Goal: Transaction & Acquisition: Purchase product/service

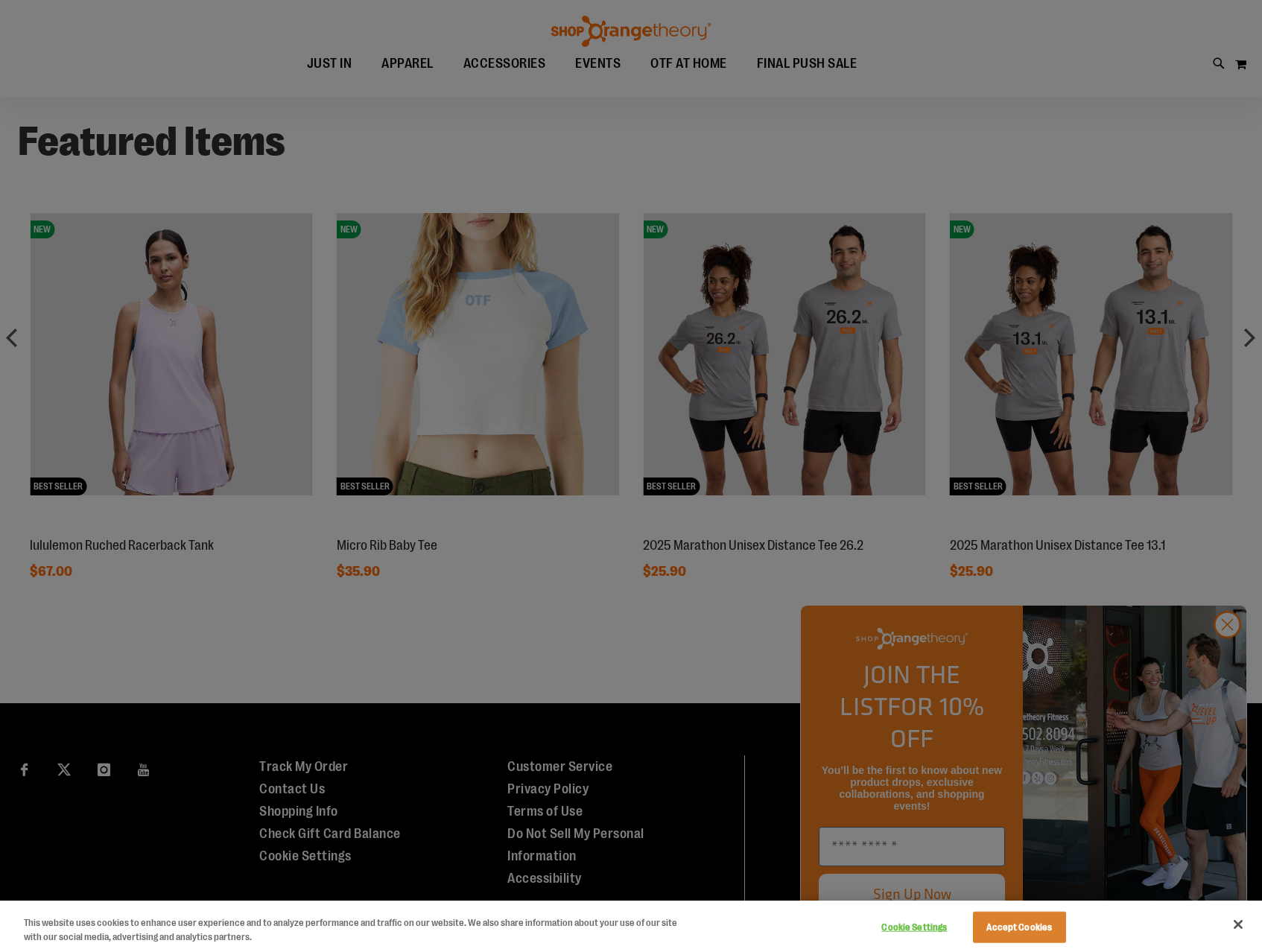
scroll to position [1161, 0]
click at [1227, 660] on div at bounding box center [631, 476] width 1262 height 952
click at [1227, 656] on div at bounding box center [631, 476] width 1262 height 952
click at [1231, 652] on div at bounding box center [631, 476] width 1262 height 952
click at [1244, 926] on button "Close" at bounding box center [1238, 925] width 33 height 33
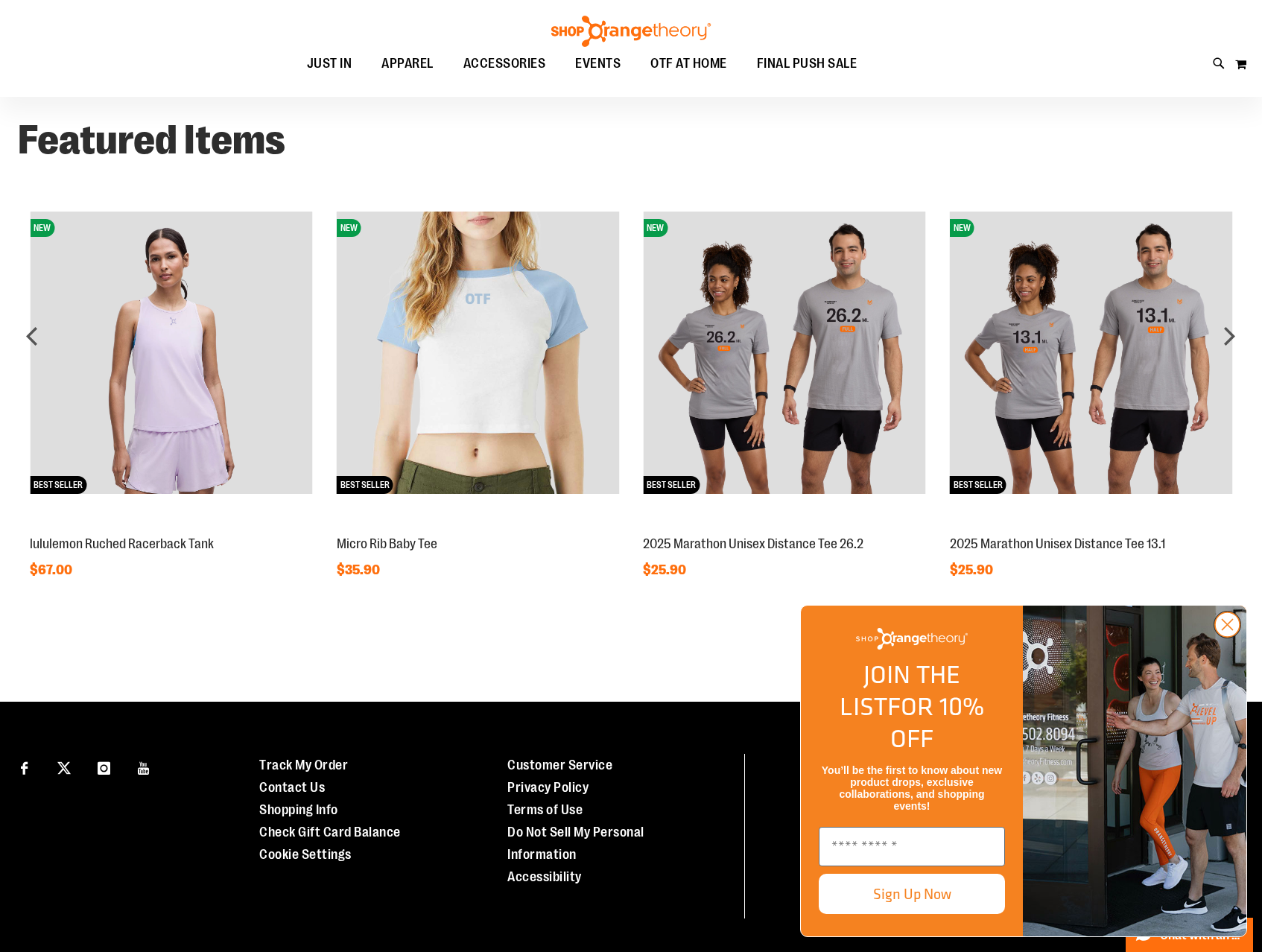
click at [1227, 631] on icon "Close dialog" at bounding box center [1227, 625] width 10 height 10
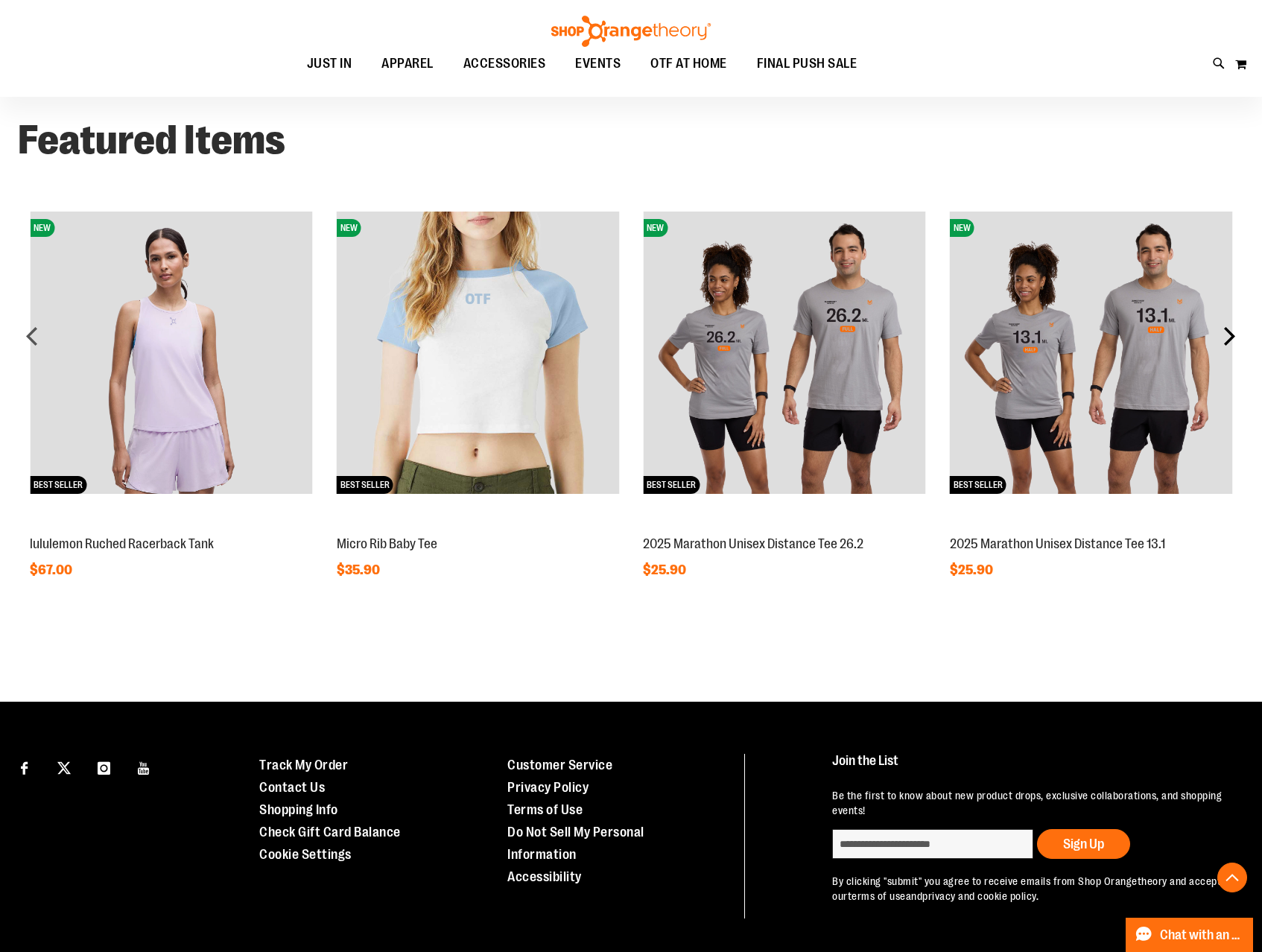
click at [1228, 324] on div "next" at bounding box center [1229, 336] width 30 height 30
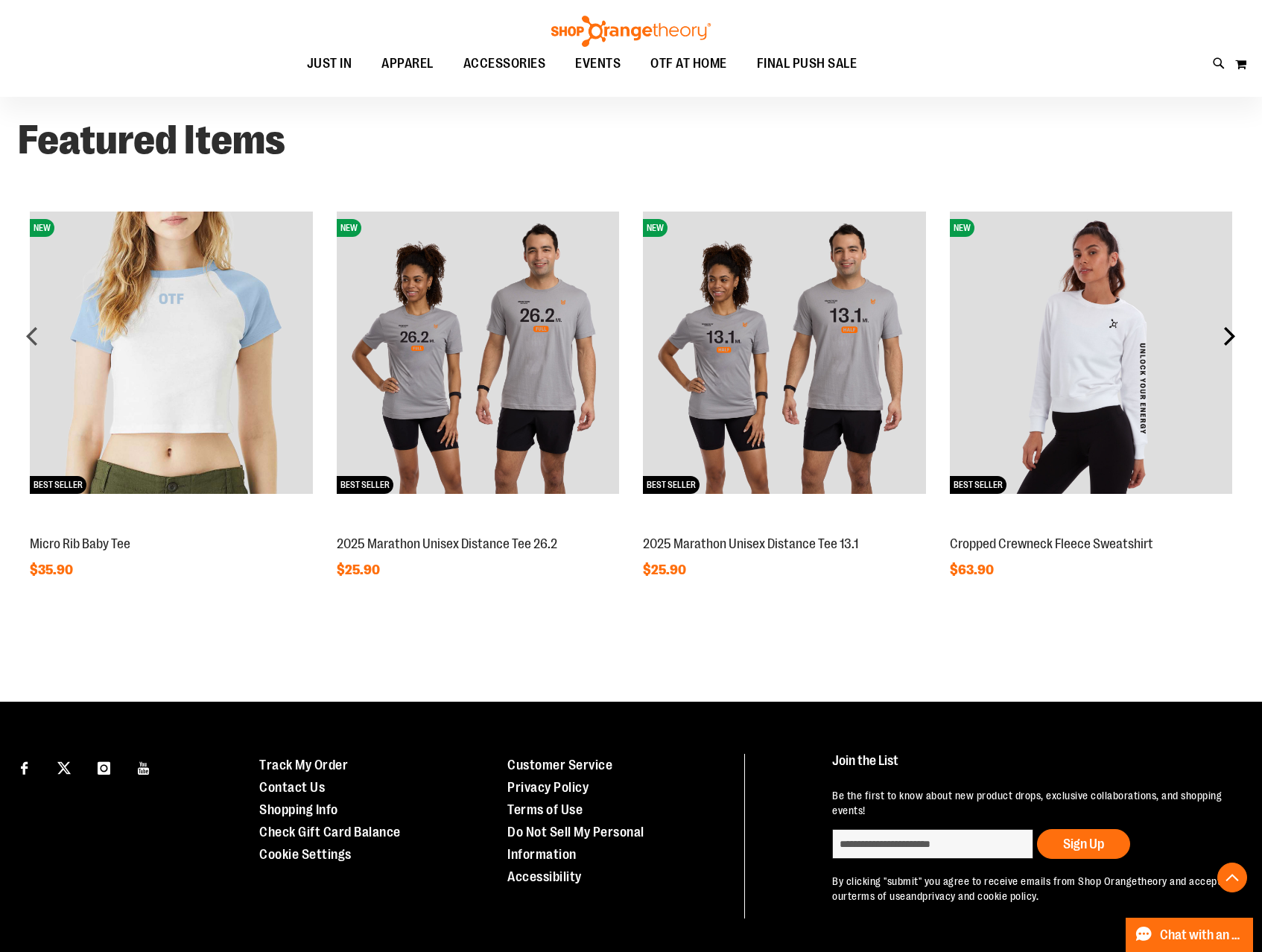
click at [1228, 324] on div "next" at bounding box center [1229, 336] width 30 height 30
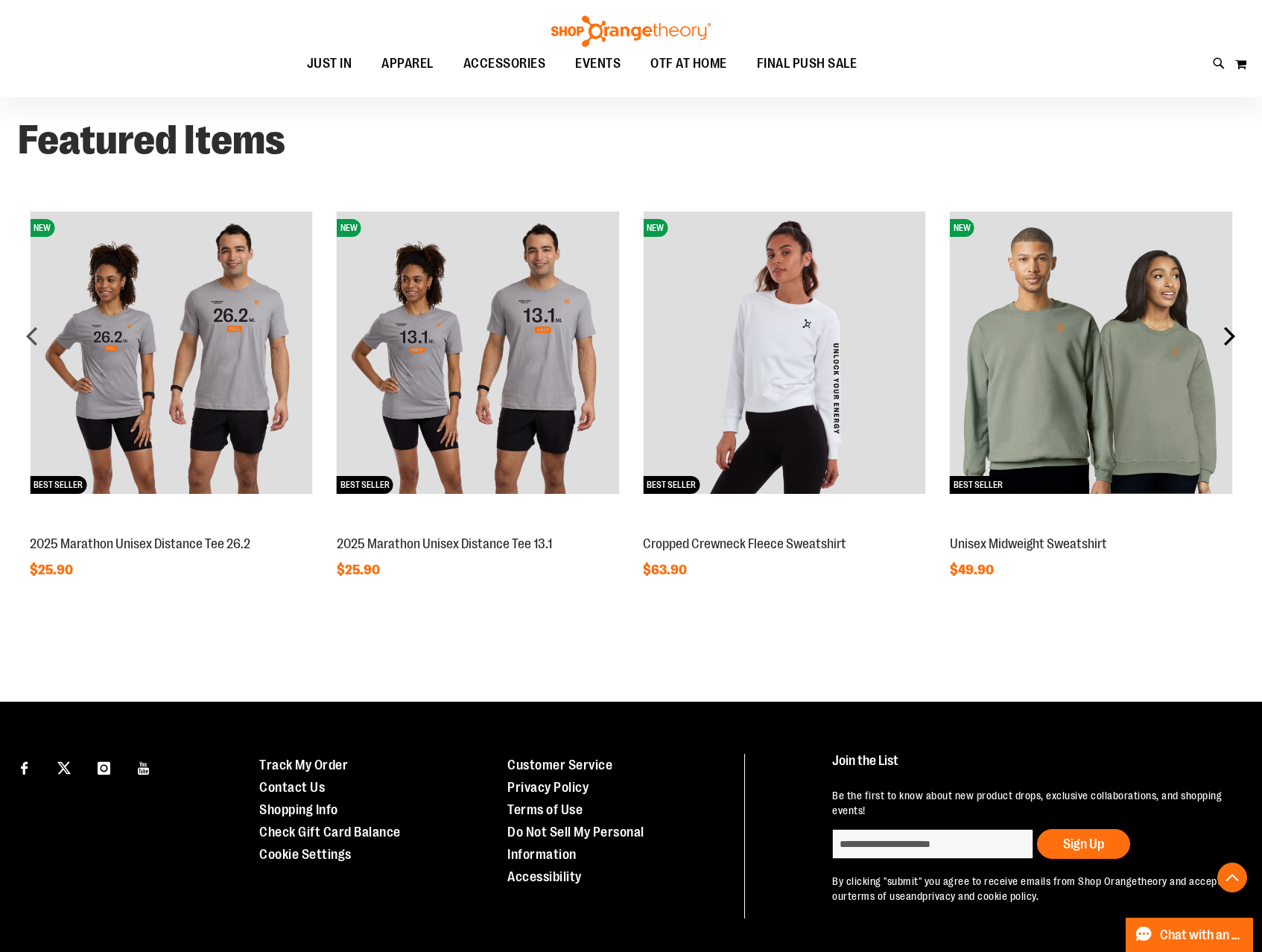
click at [1228, 324] on div "next" at bounding box center [1229, 336] width 30 height 30
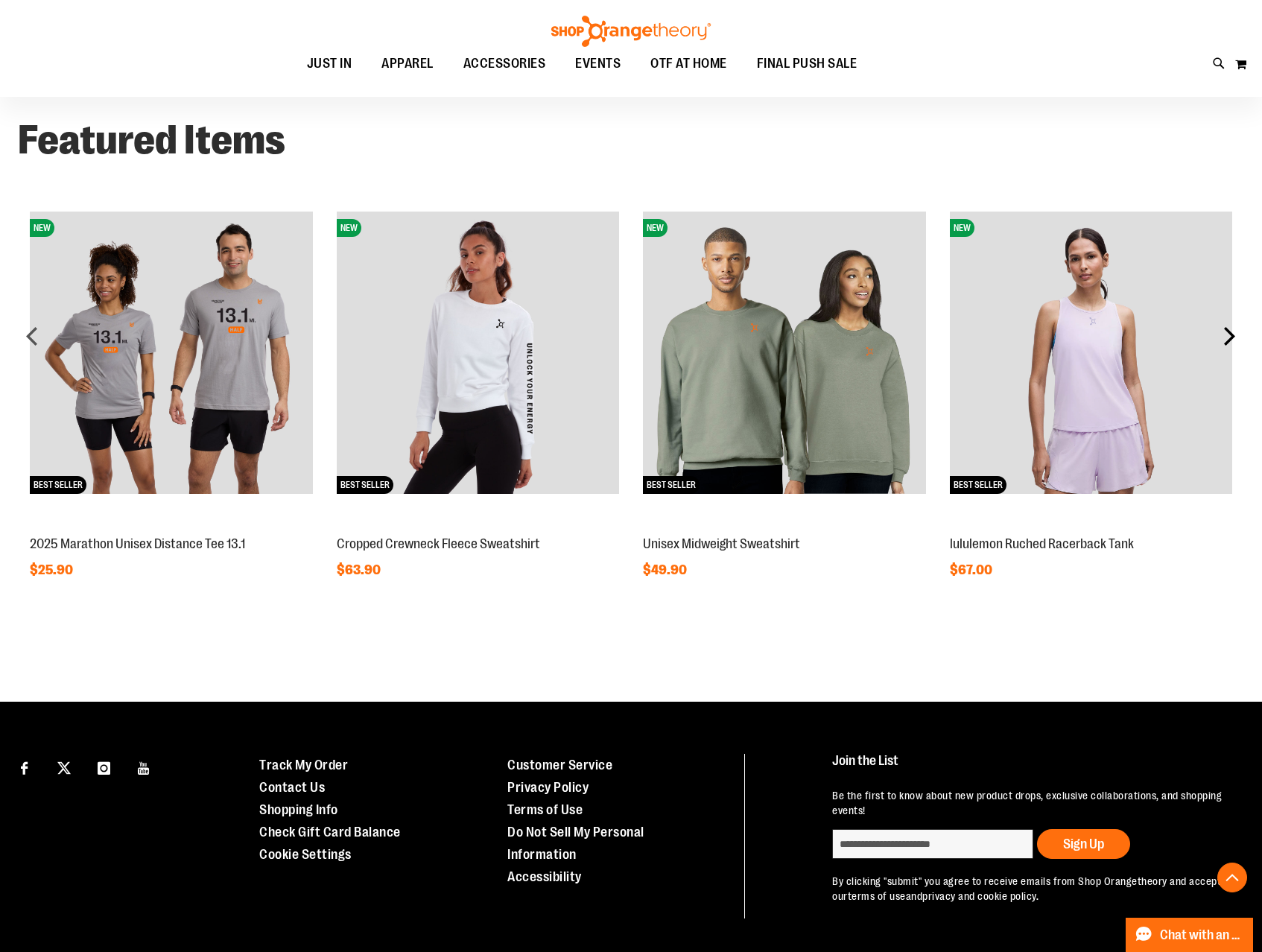
click at [1228, 324] on div "next" at bounding box center [1229, 336] width 30 height 30
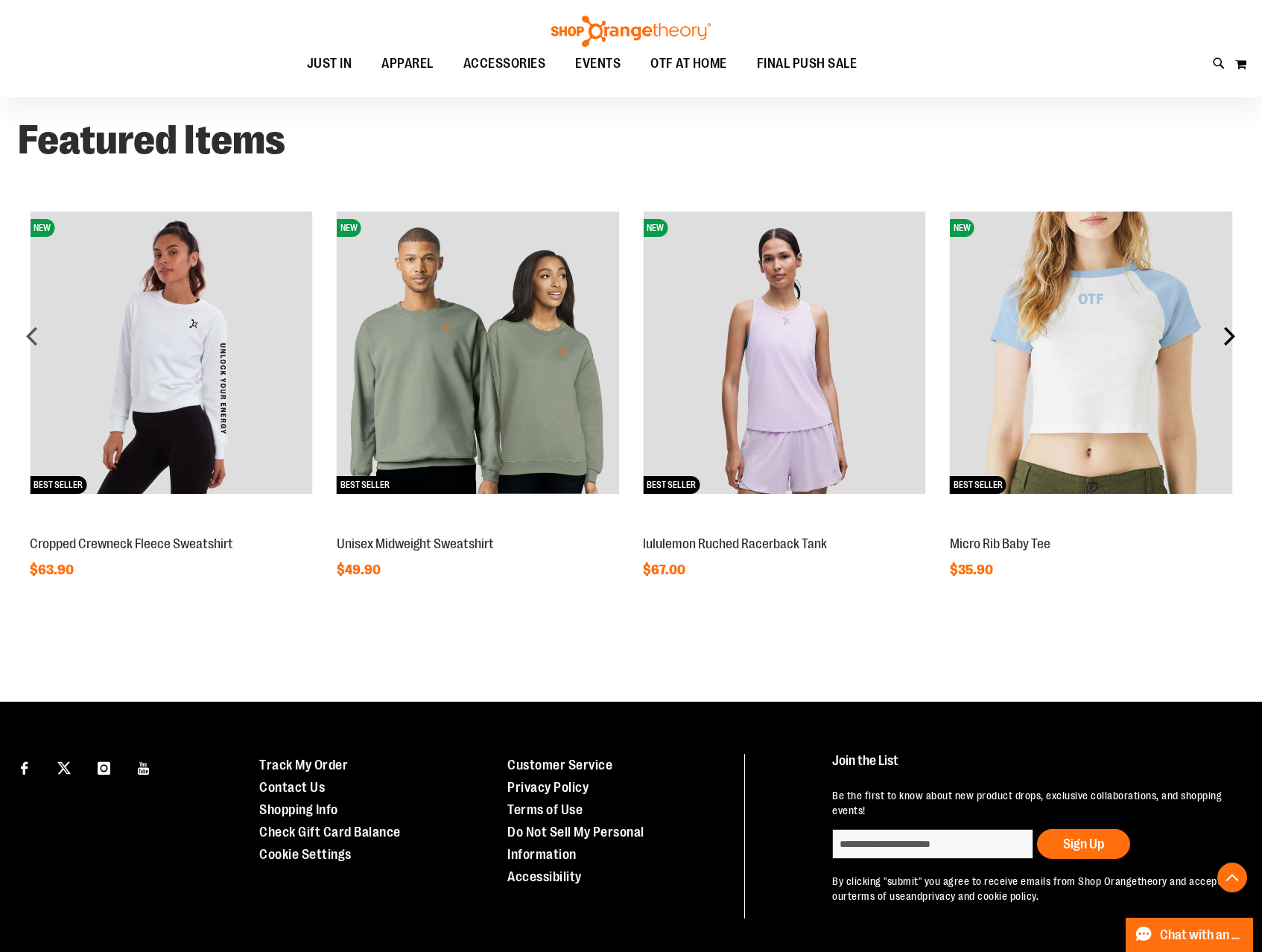
click at [1228, 324] on div "next" at bounding box center [1229, 336] width 30 height 30
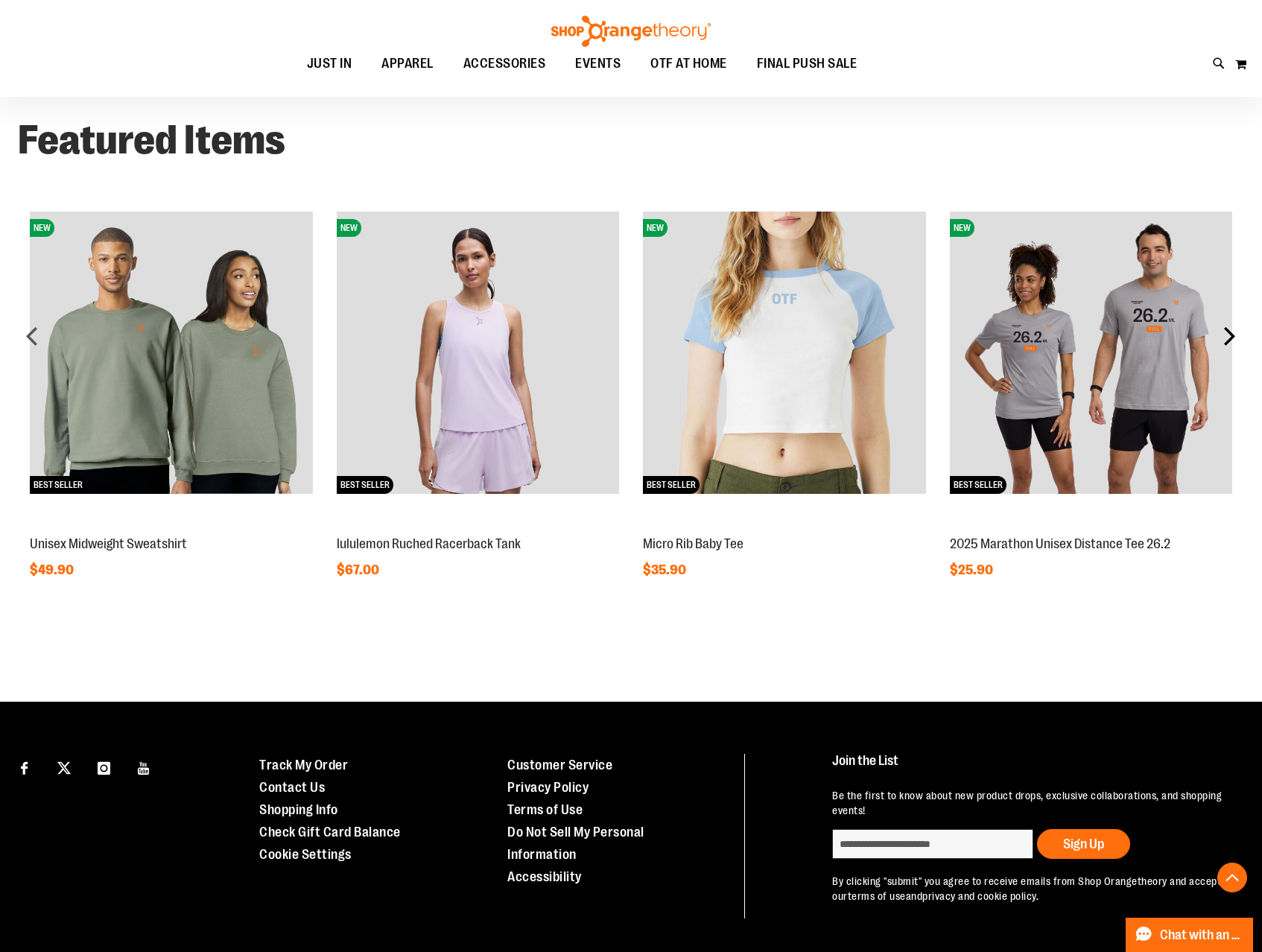
click at [1228, 324] on div "next" at bounding box center [1229, 336] width 30 height 30
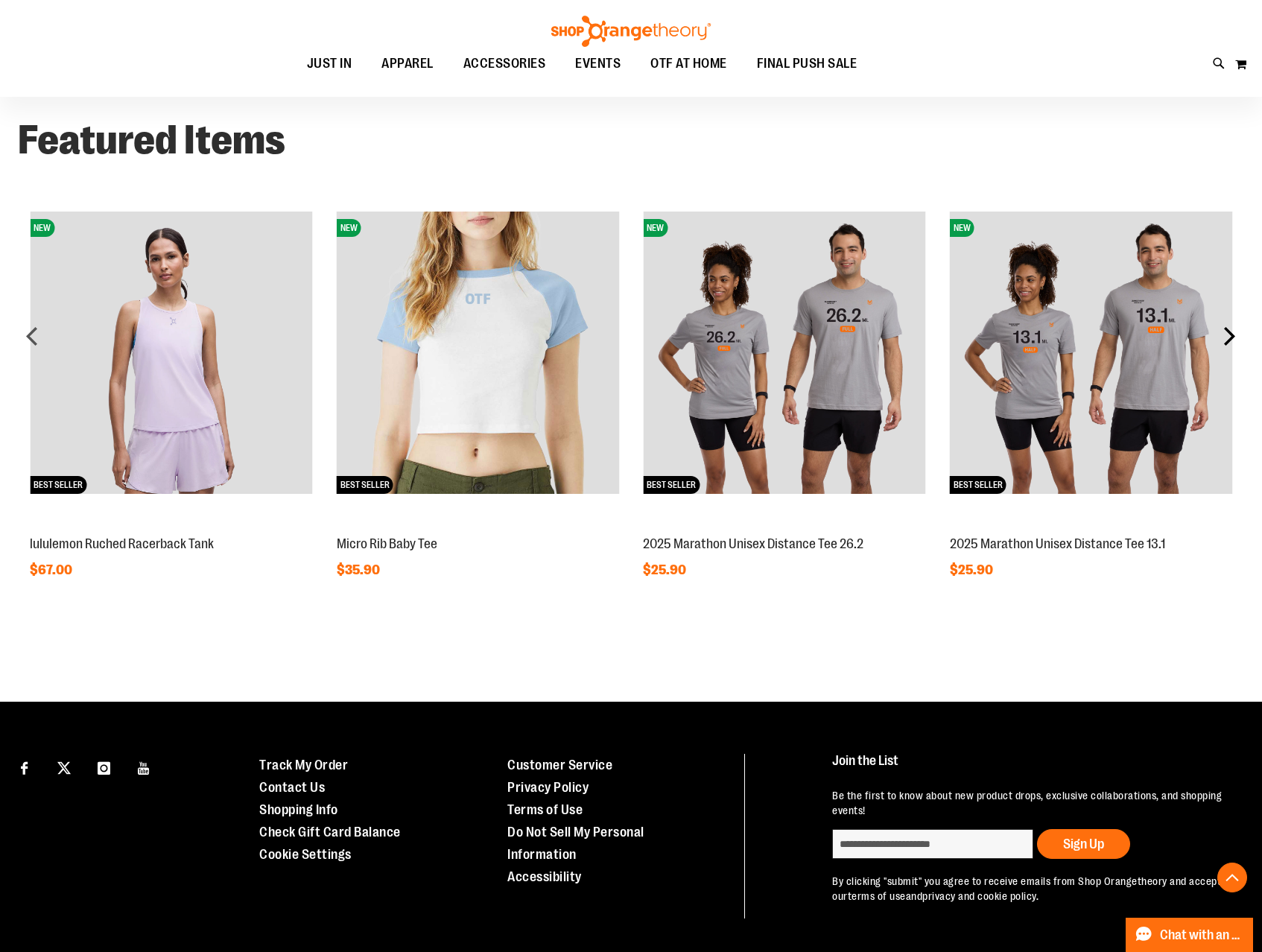
click at [1228, 324] on div "next" at bounding box center [1229, 336] width 30 height 30
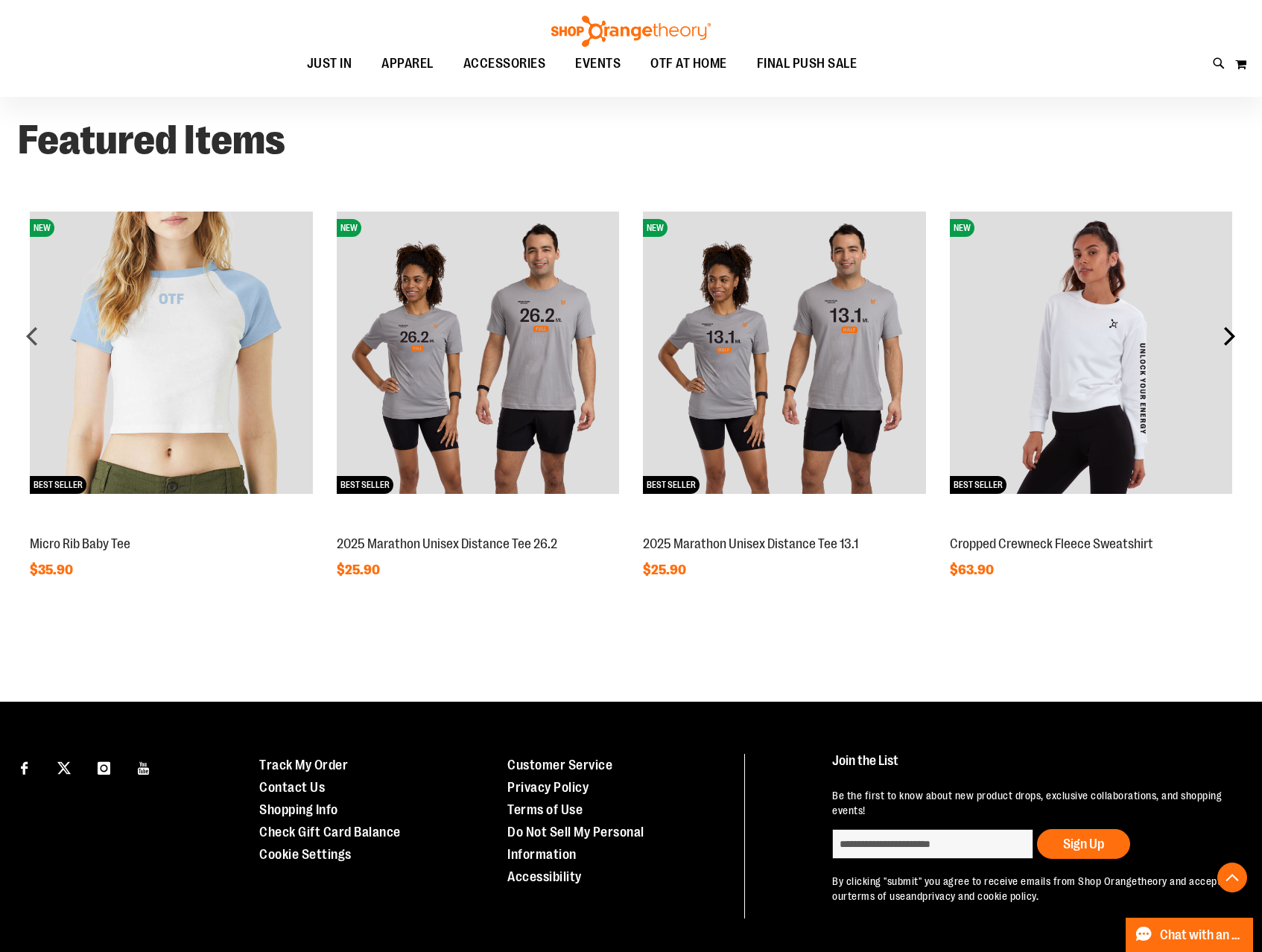
click at [1228, 324] on div "next" at bounding box center [1229, 336] width 30 height 30
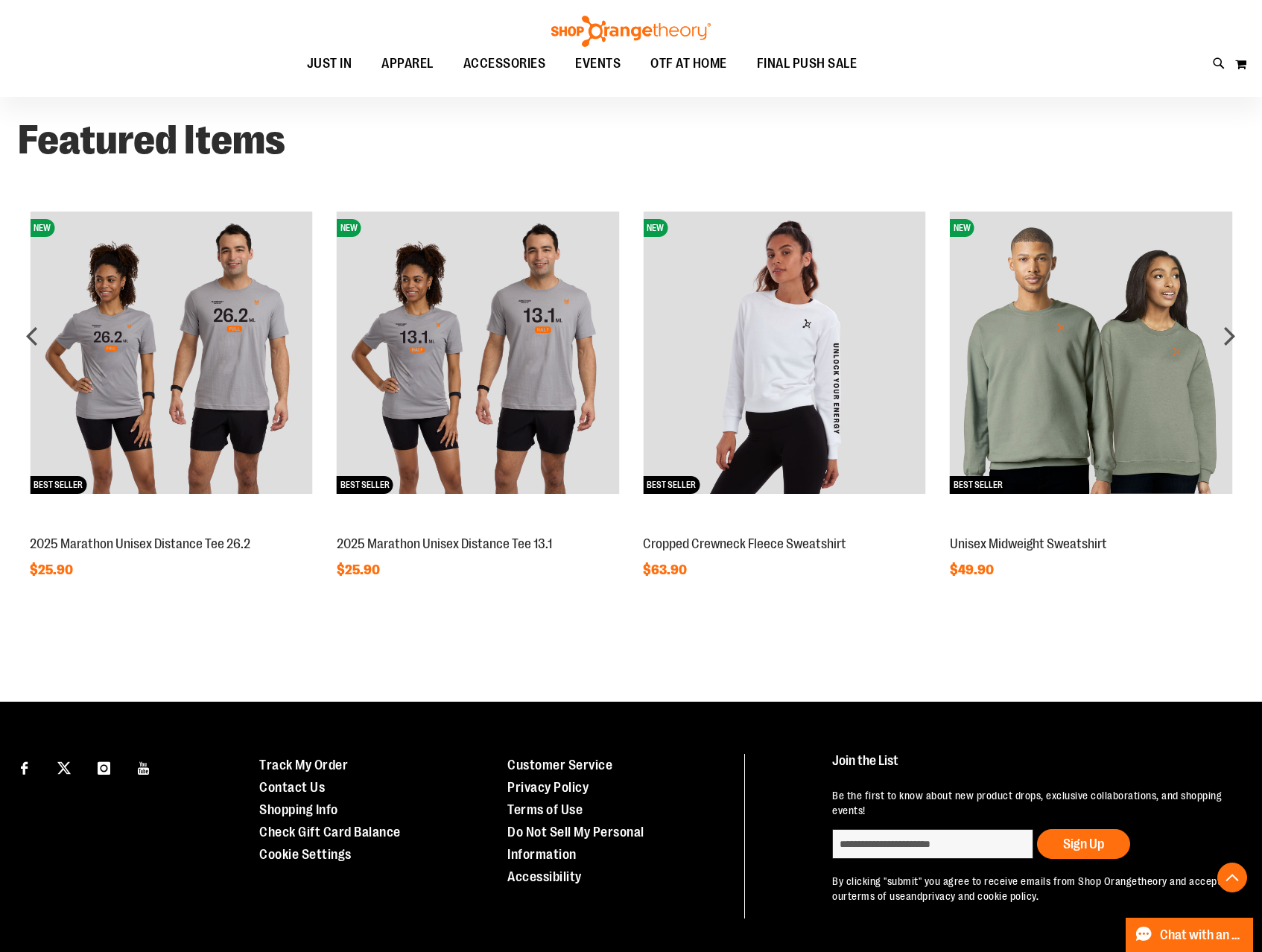
scroll to position [1203, 0]
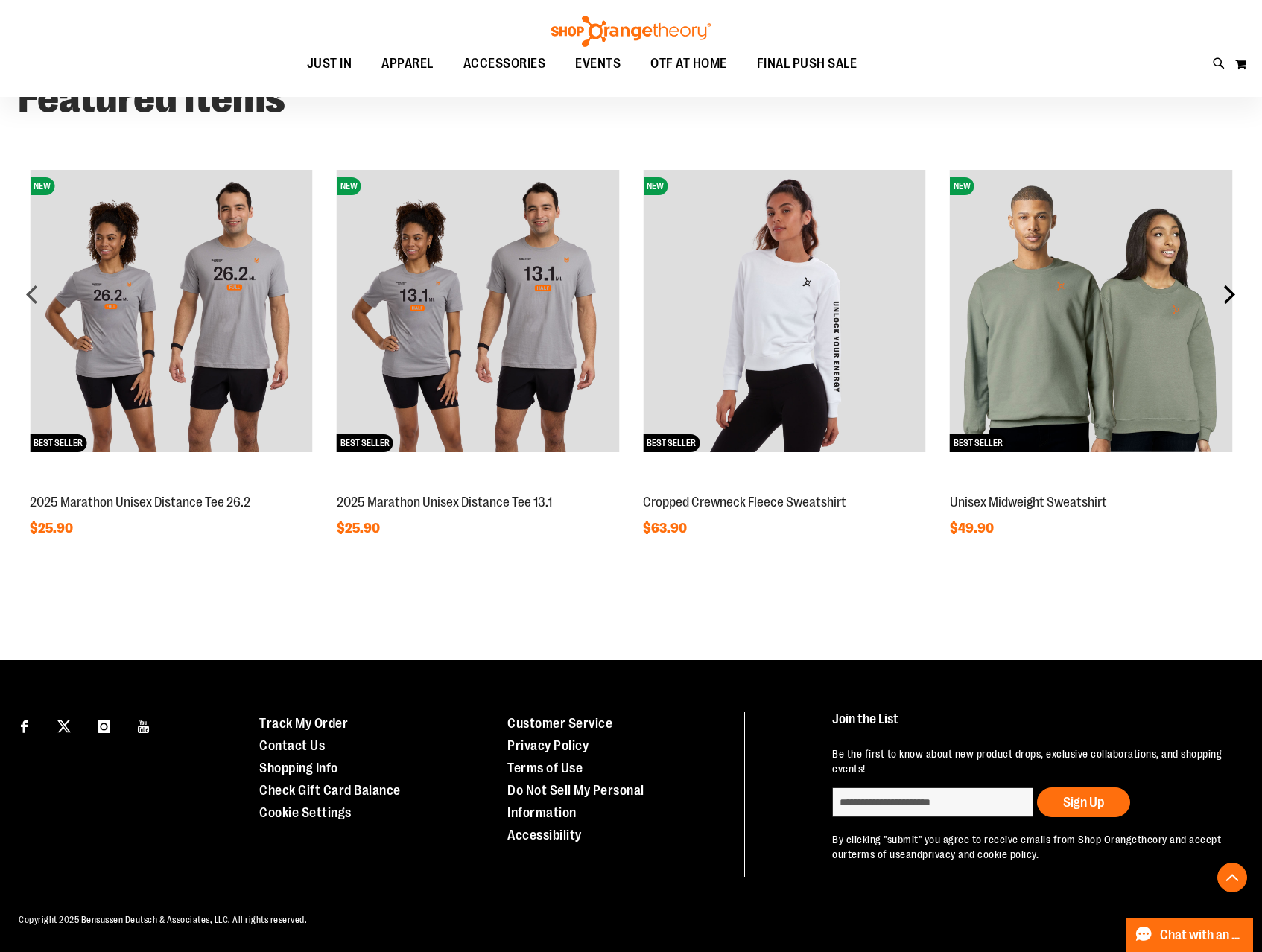
click at [1234, 296] on div "next" at bounding box center [1229, 294] width 30 height 30
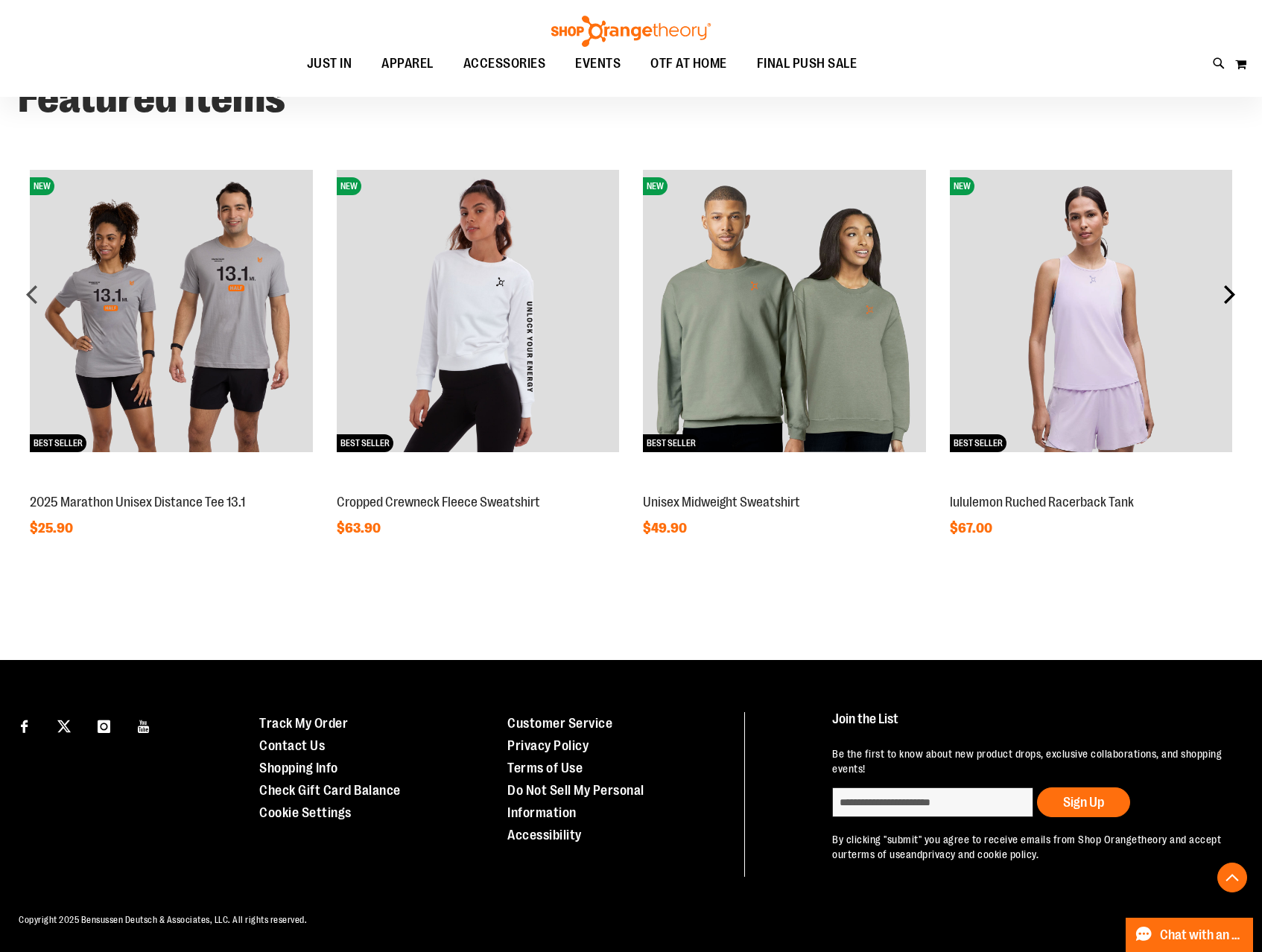
click at [1234, 296] on div "next" at bounding box center [1229, 294] width 30 height 30
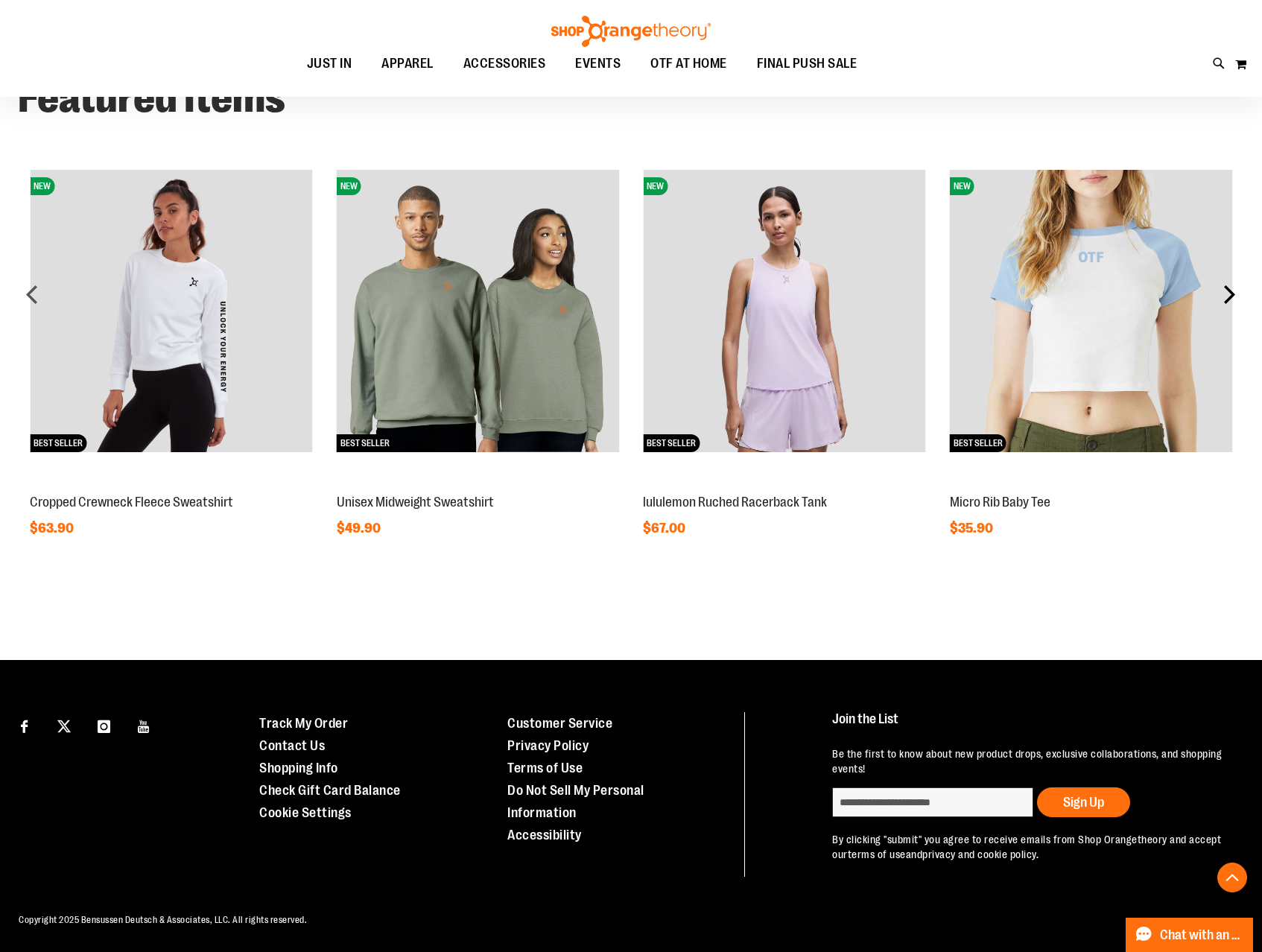
click at [1234, 296] on div "next" at bounding box center [1229, 294] width 30 height 30
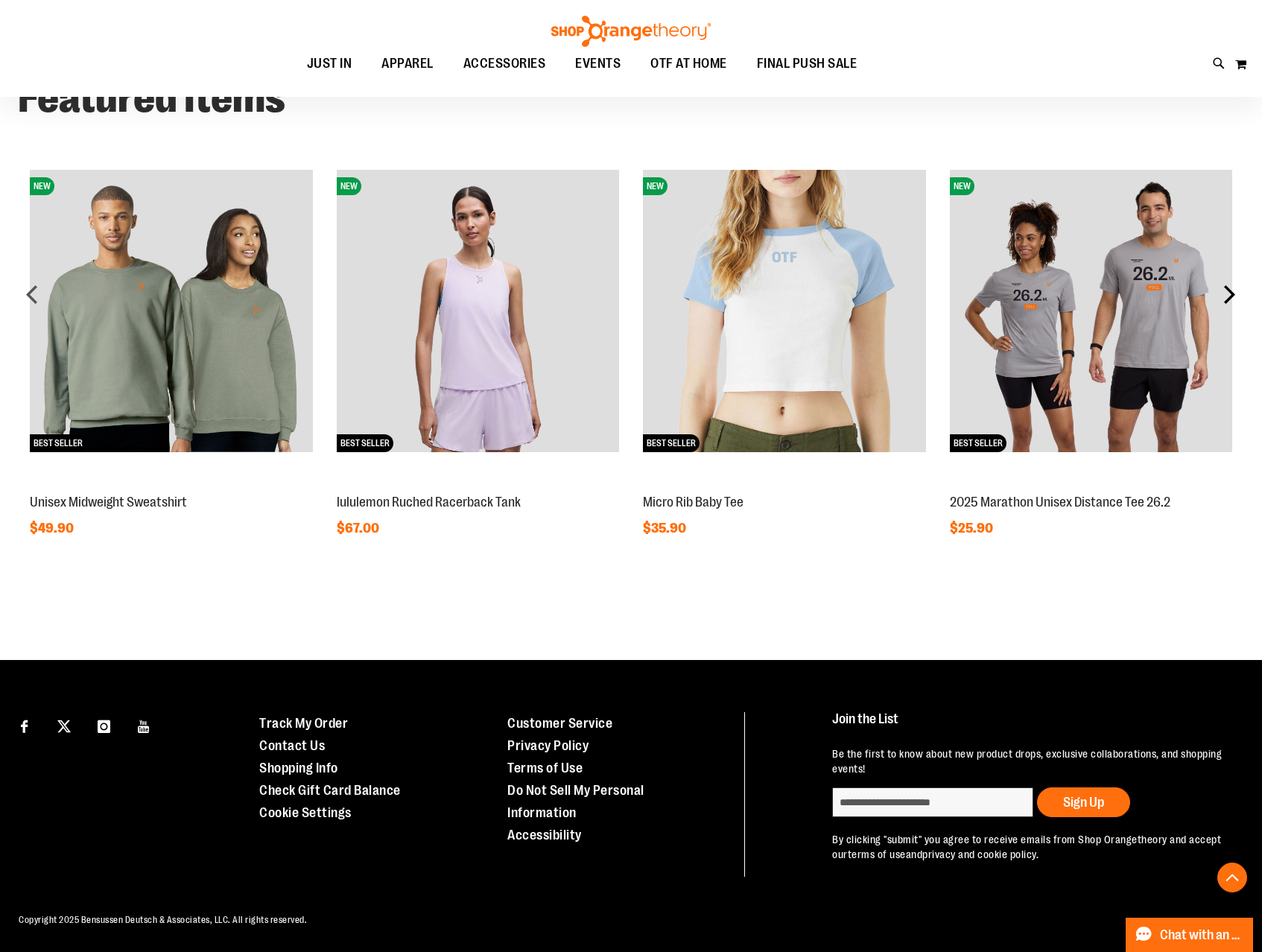
click at [1234, 296] on div "next" at bounding box center [1229, 294] width 30 height 30
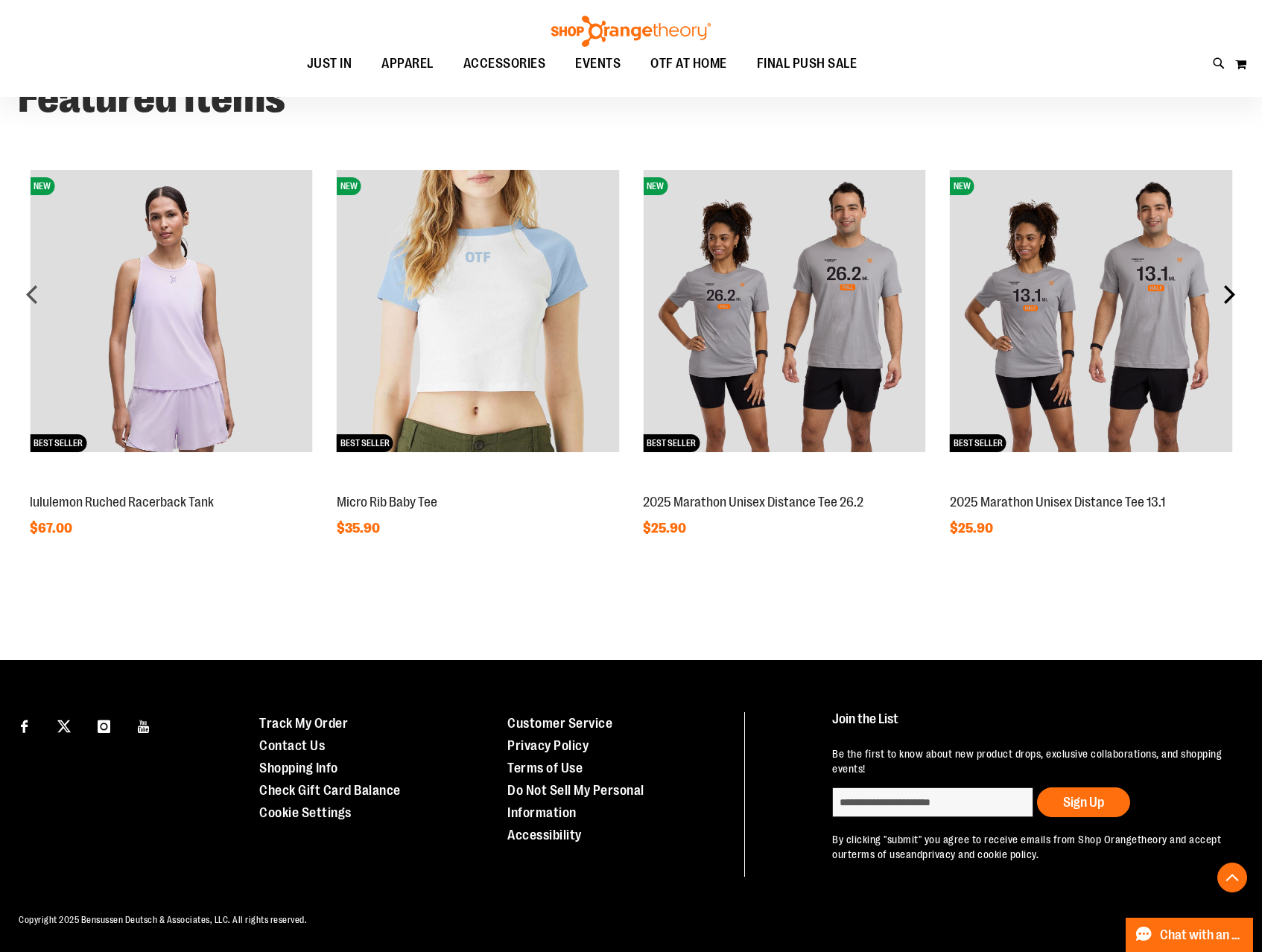
click at [1225, 292] on div "next" at bounding box center [1229, 294] width 30 height 30
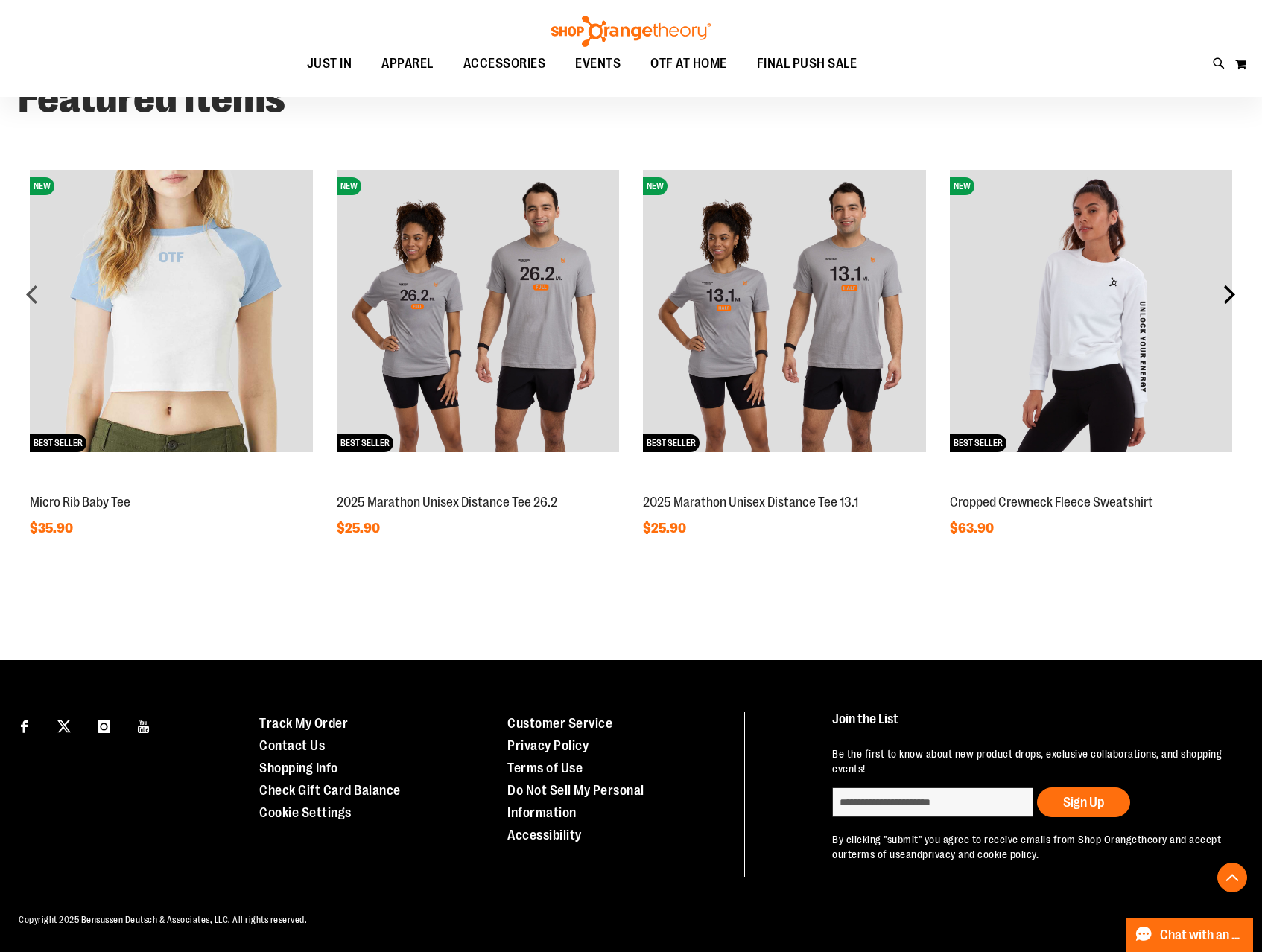
click at [1225, 292] on div "next" at bounding box center [1229, 294] width 30 height 30
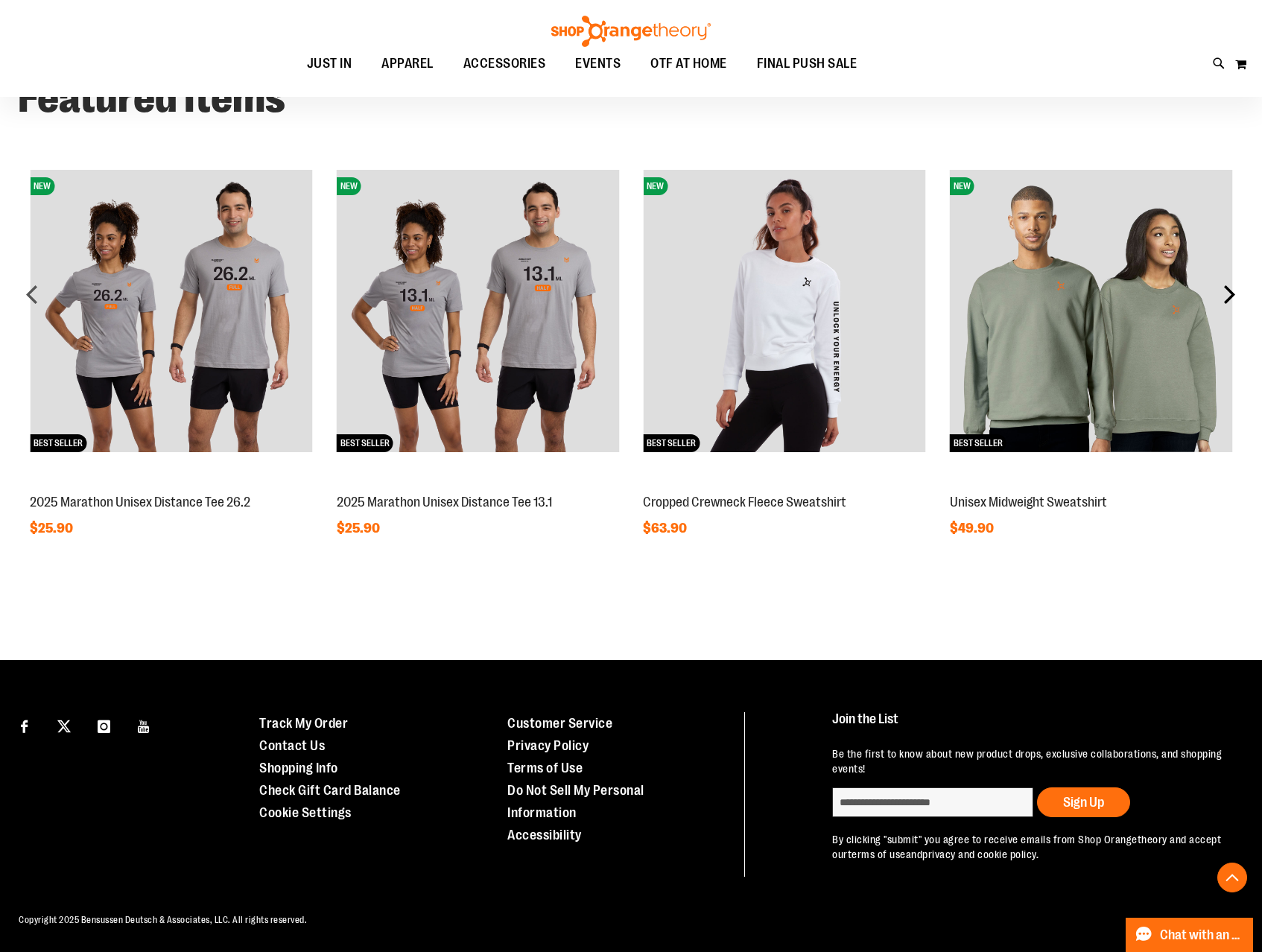
click at [1225, 292] on div "next" at bounding box center [1229, 294] width 30 height 30
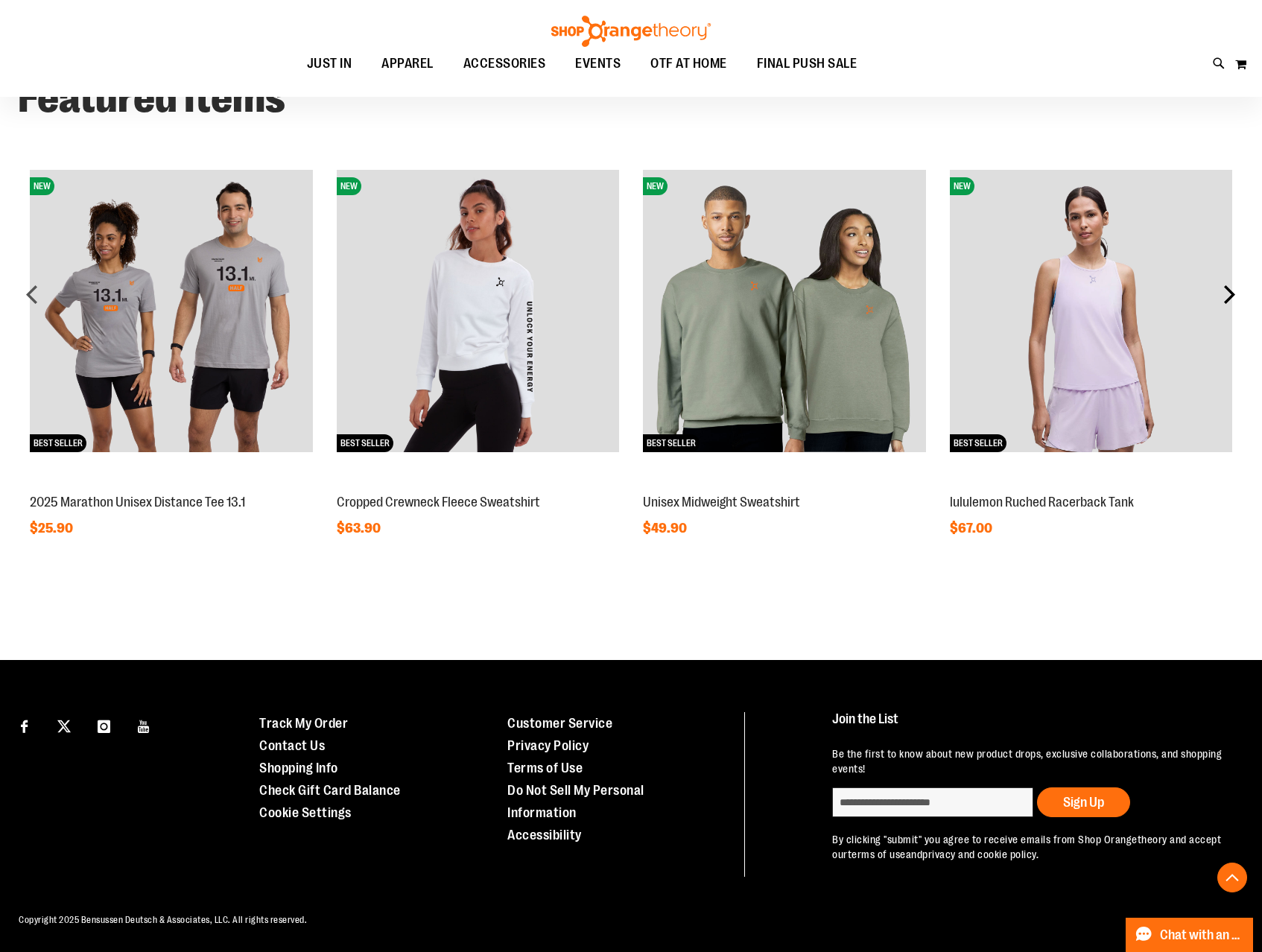
click at [1225, 292] on div "next" at bounding box center [1229, 294] width 30 height 30
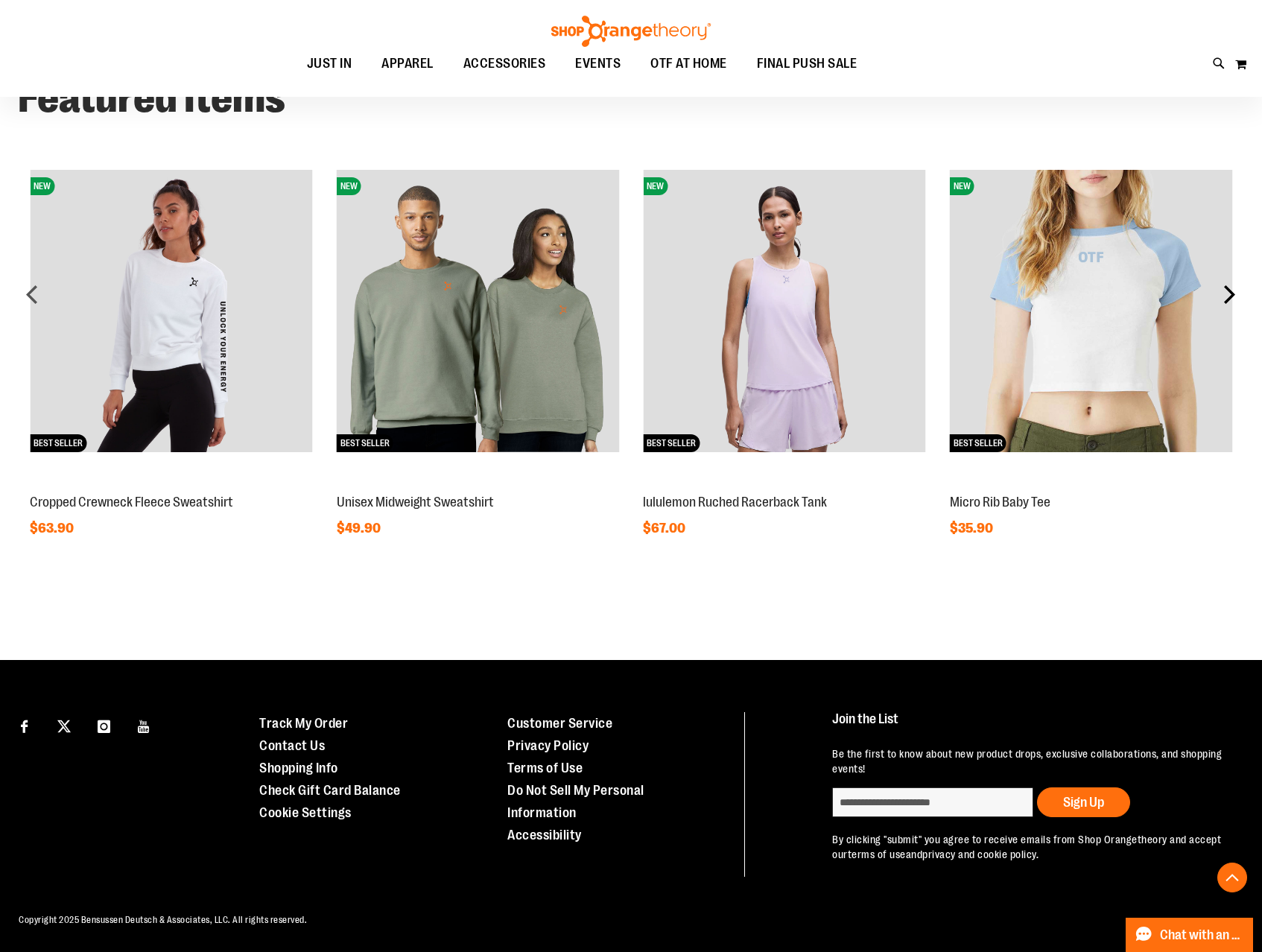
click at [1225, 292] on div "next" at bounding box center [1229, 294] width 30 height 30
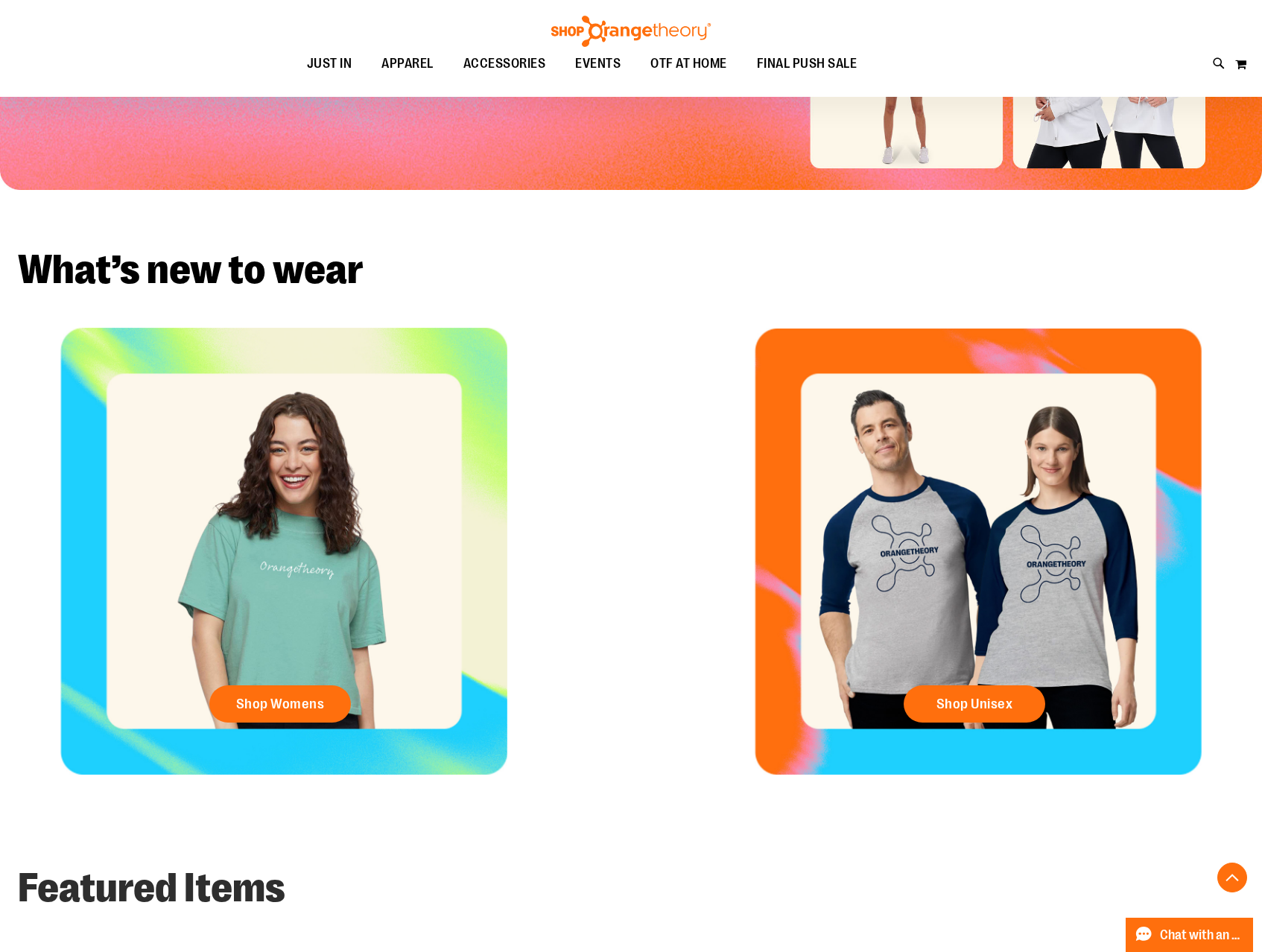
scroll to position [0, 0]
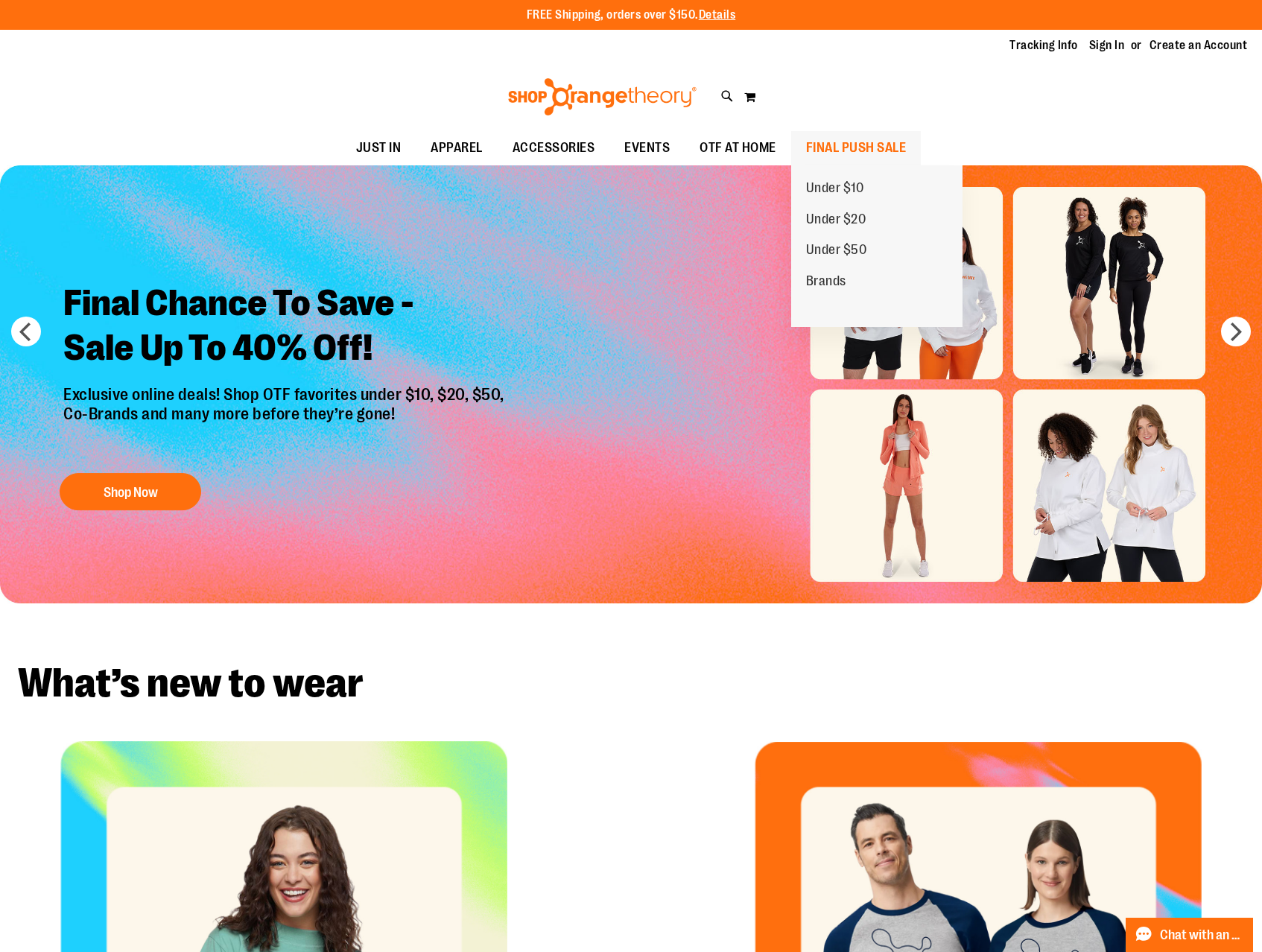
click at [861, 152] on span "FINAL PUSH SALE" at bounding box center [856, 148] width 100 height 34
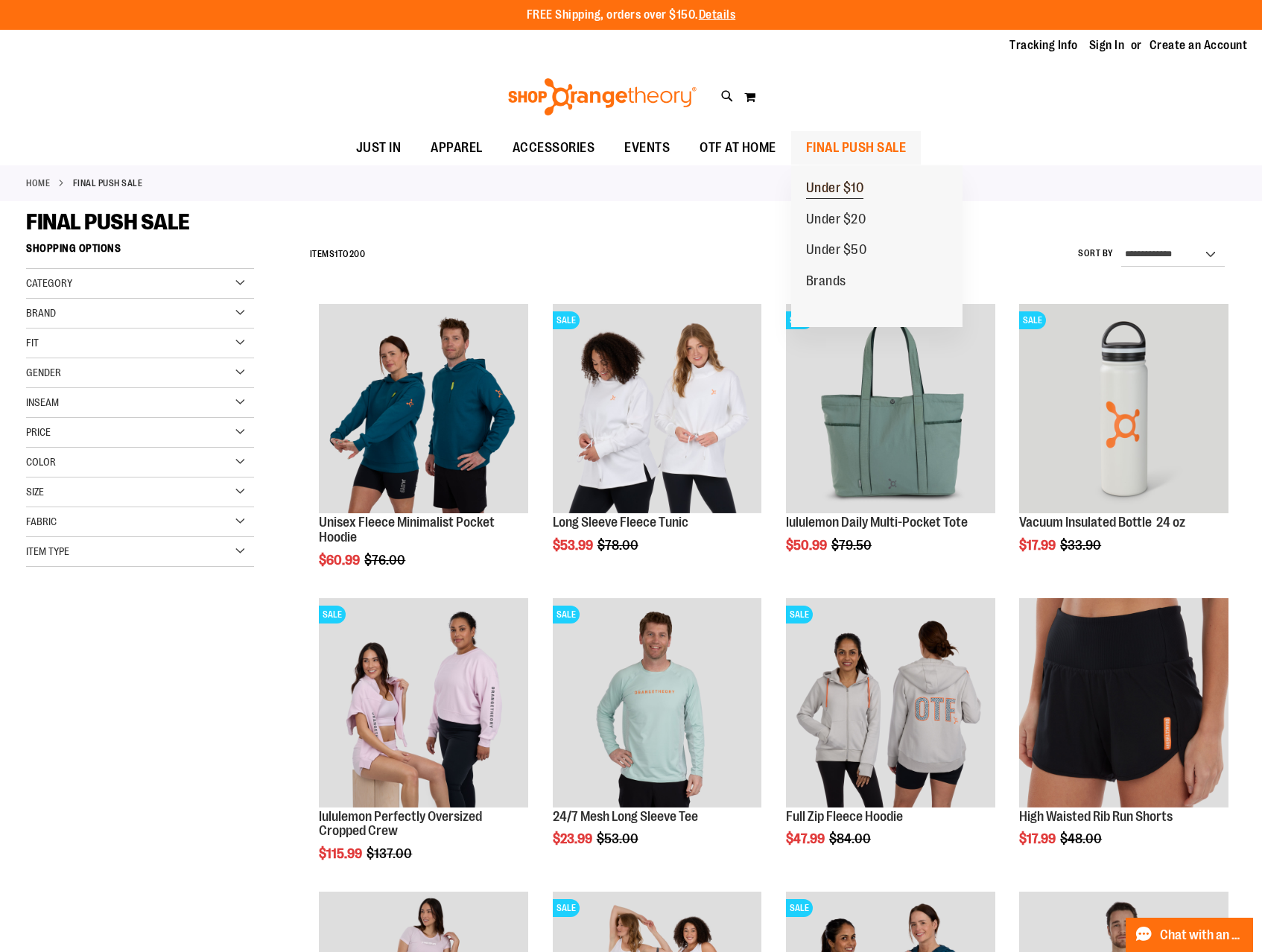
click at [828, 198] on span "Under $10" at bounding box center [835, 189] width 58 height 18
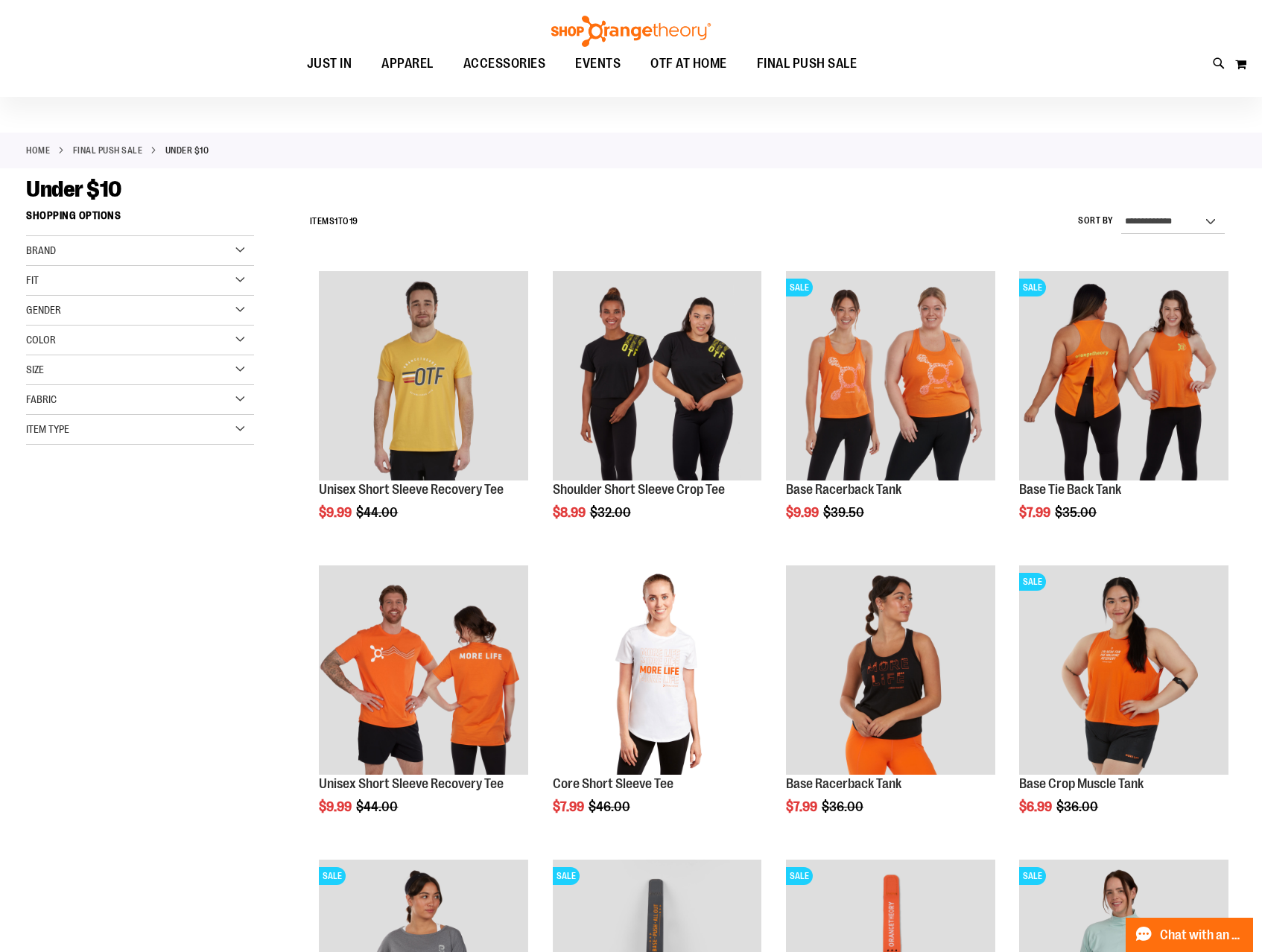
scroll to position [53, 0]
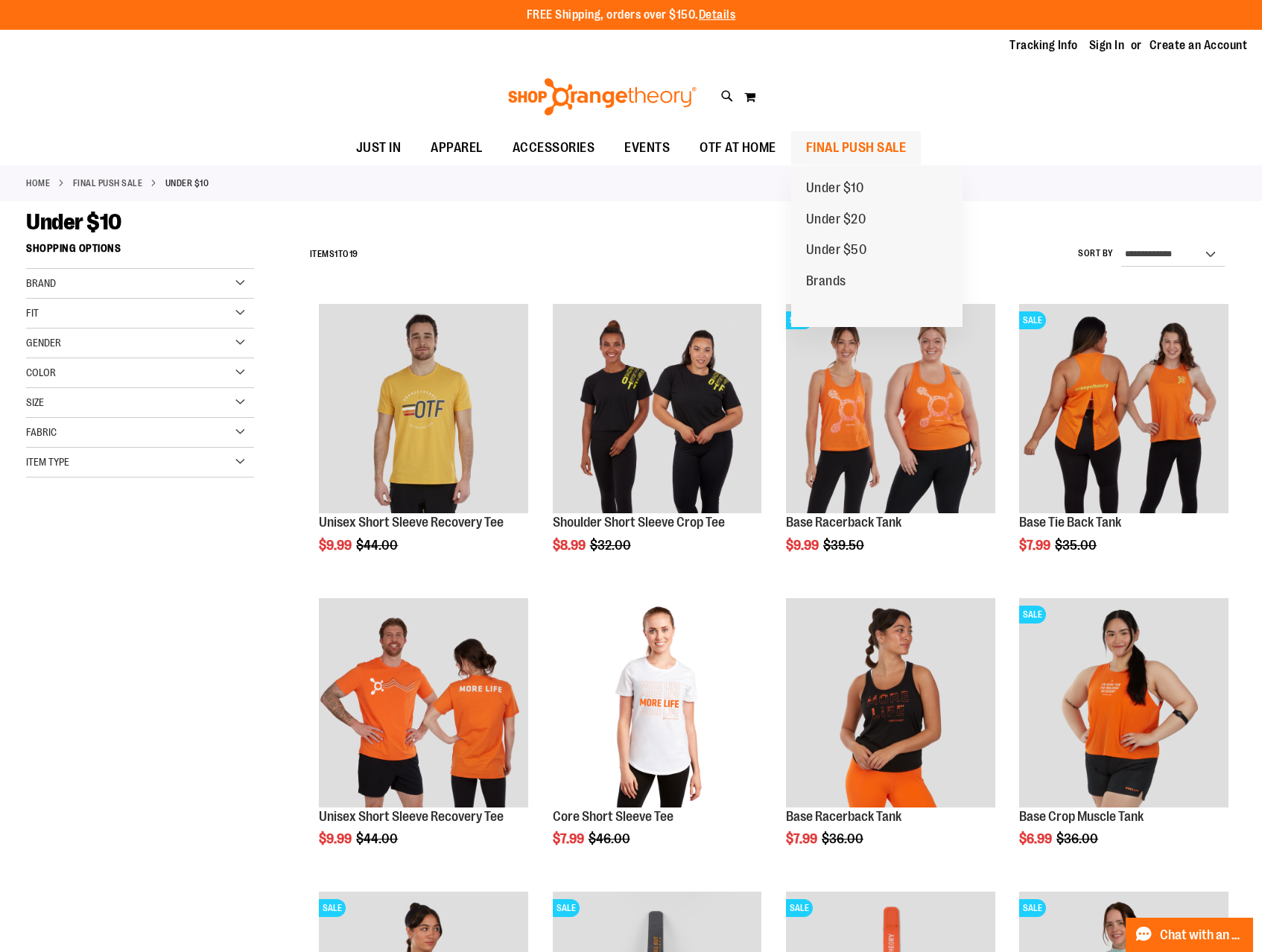
click at [843, 143] on span "FINAL PUSH SALE" at bounding box center [856, 148] width 100 height 34
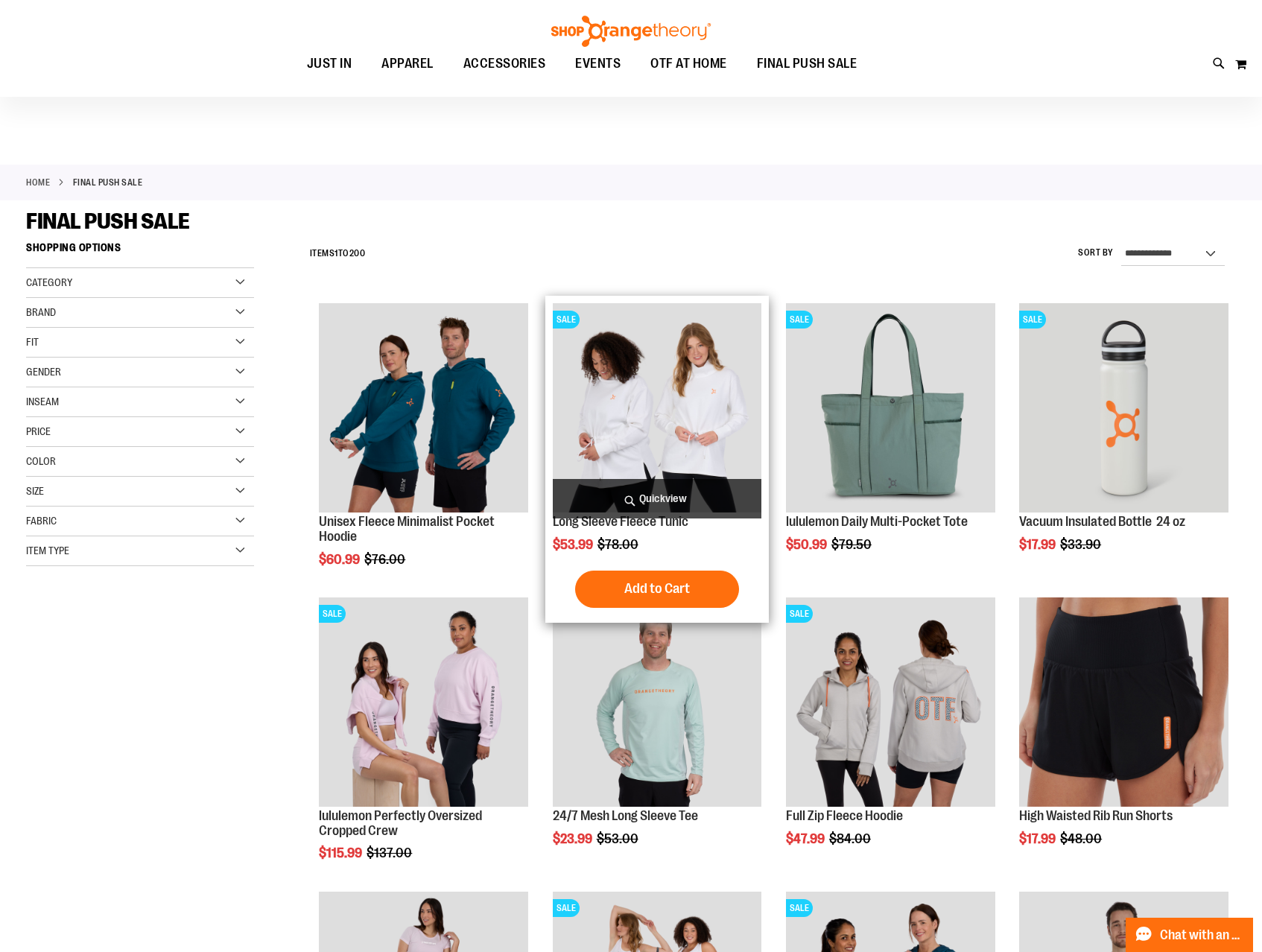
scroll to position [265, 0]
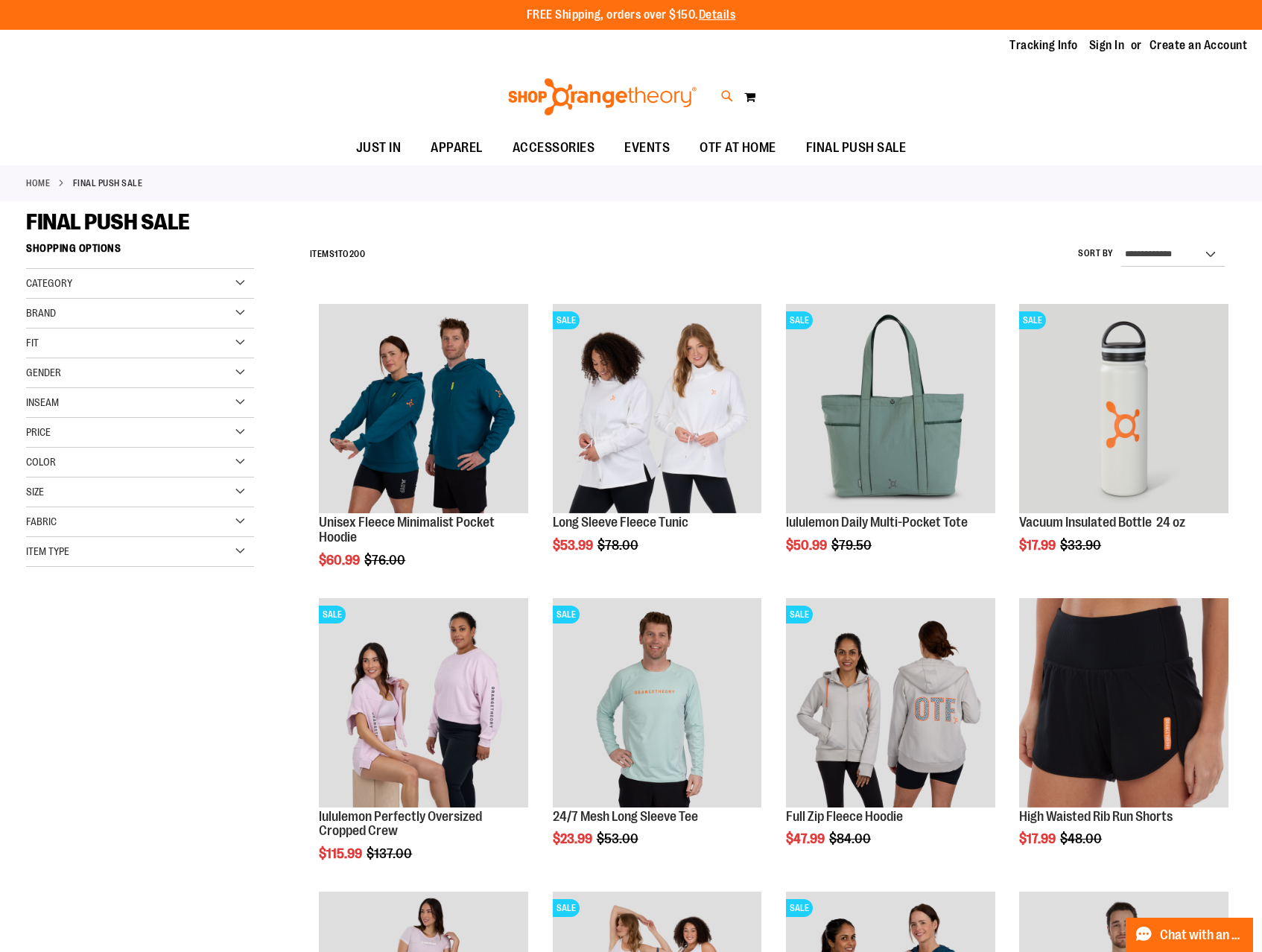
click at [732, 95] on icon at bounding box center [728, 96] width 13 height 17
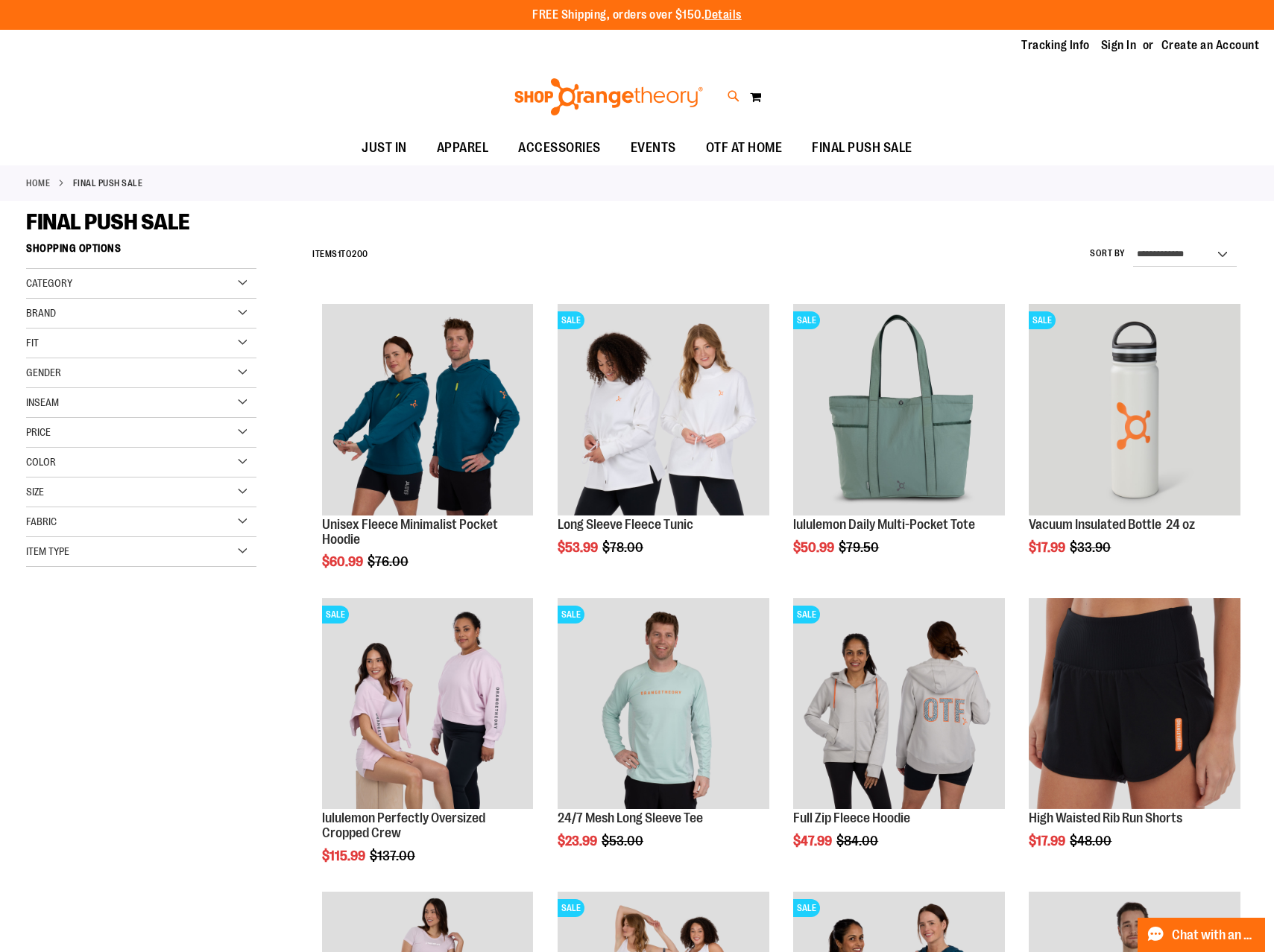
type input "**********"
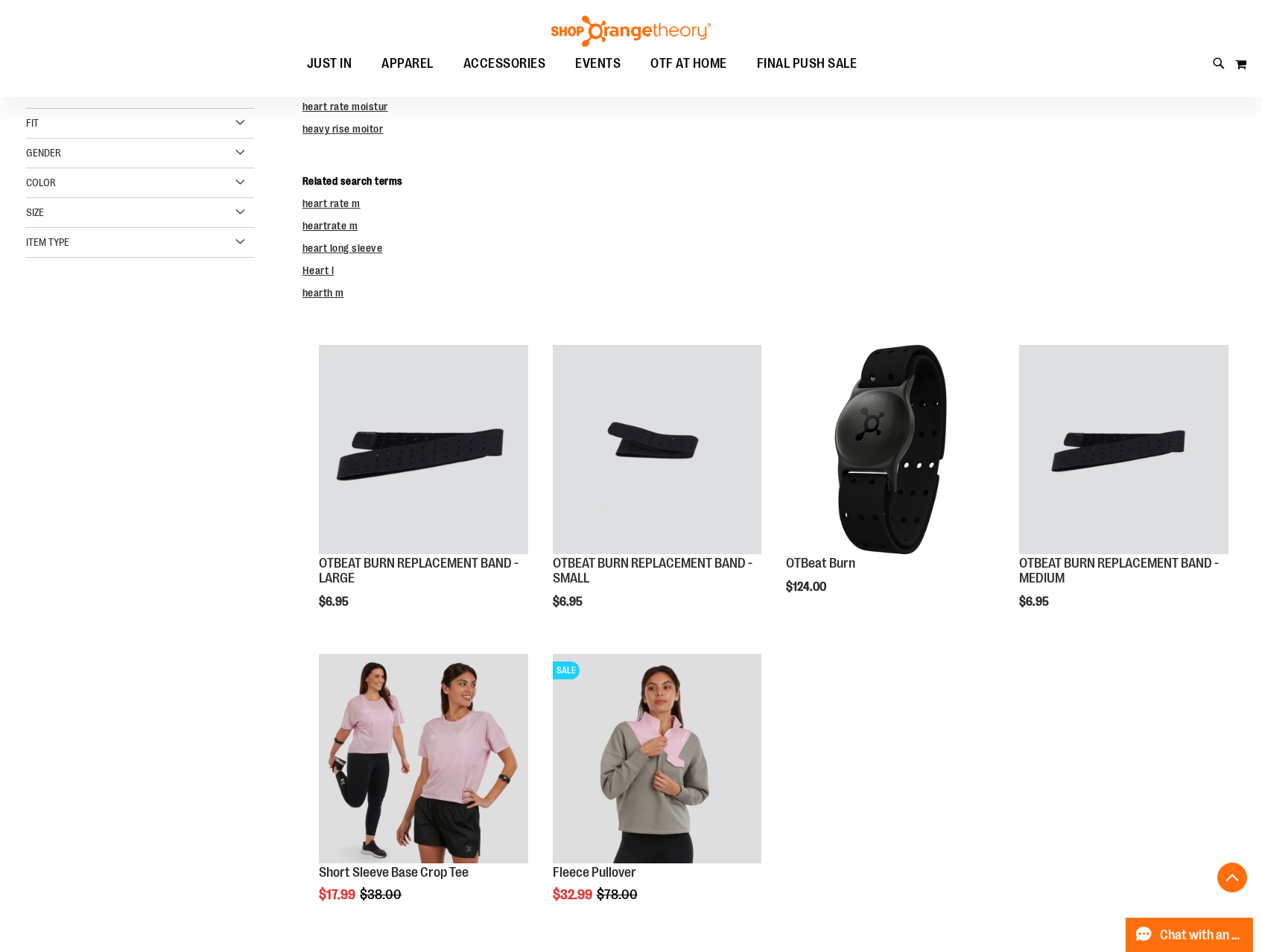
scroll to position [345, 0]
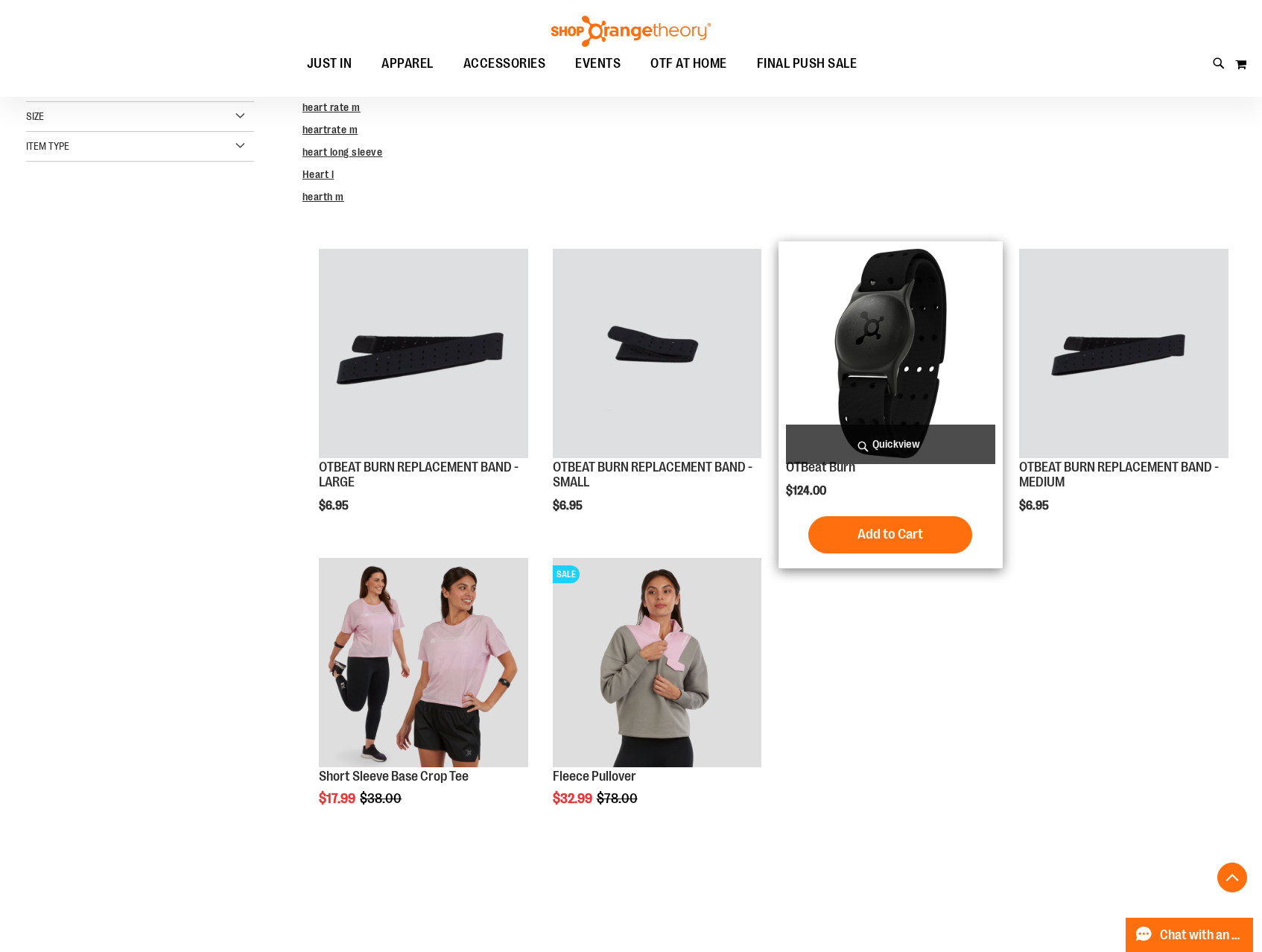
click at [833, 387] on img "product" at bounding box center [890, 353] width 210 height 210
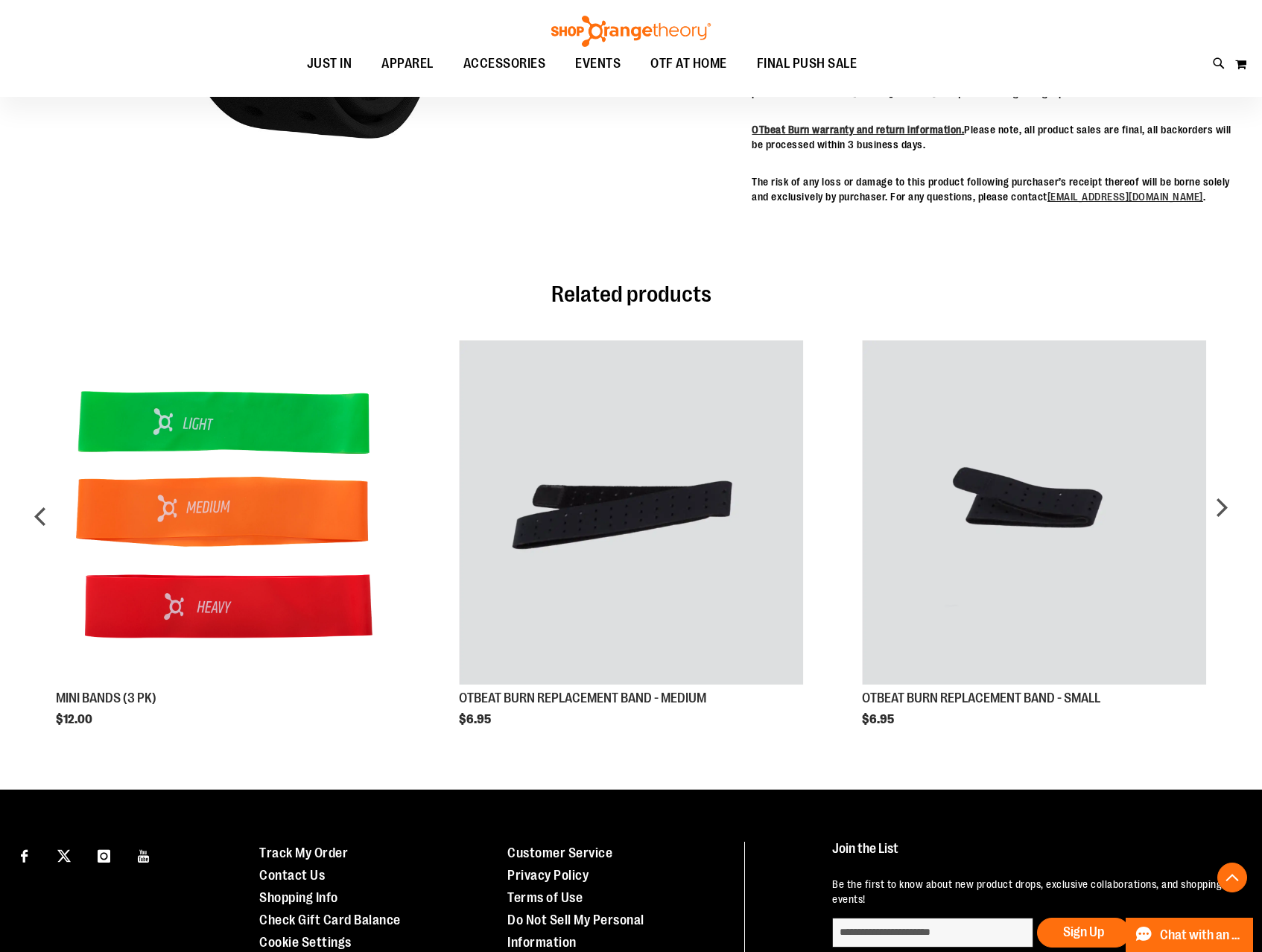
scroll to position [374, 0]
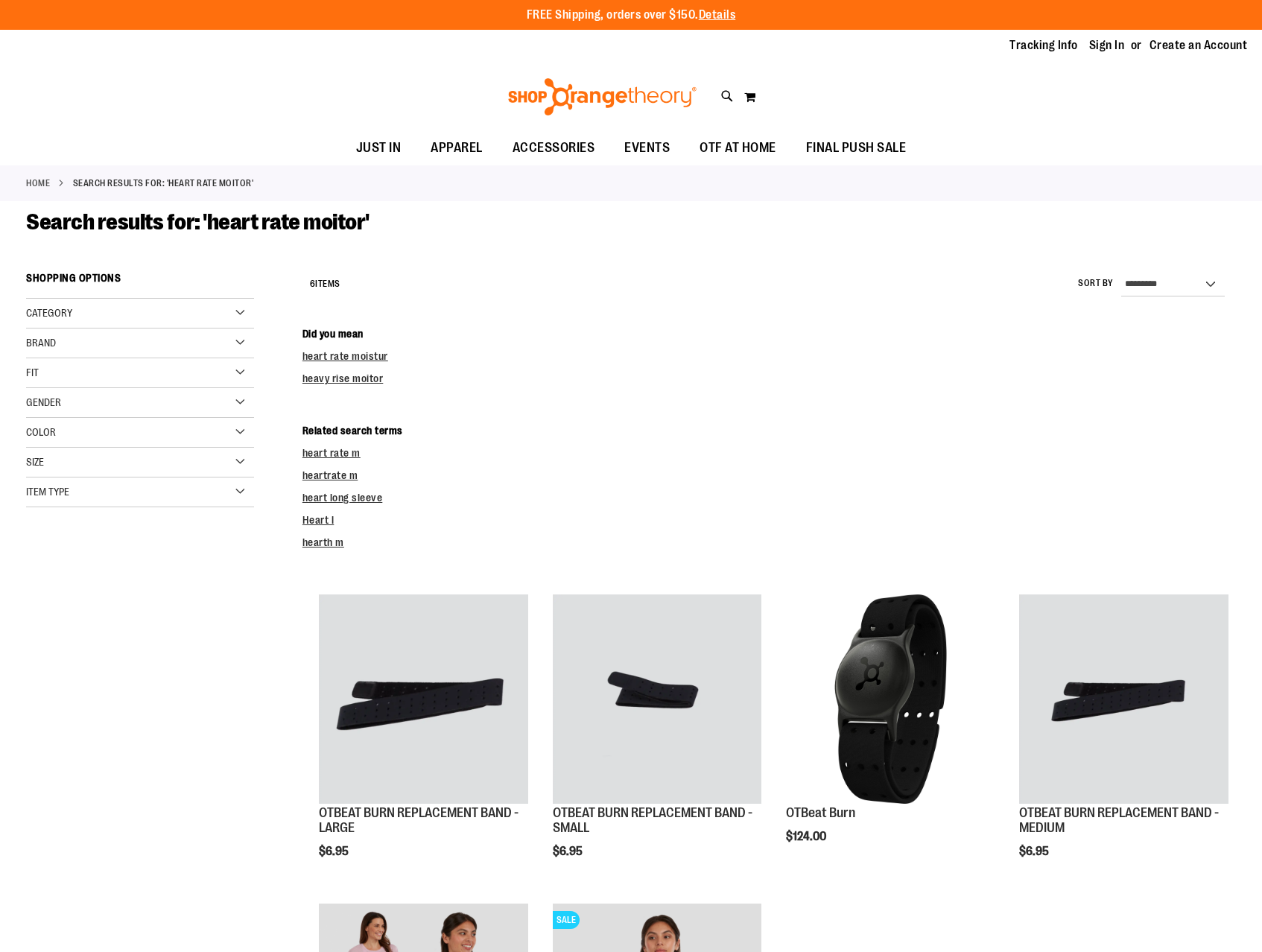
scroll to position [345, 0]
